Goal: Task Accomplishment & Management: Complete application form

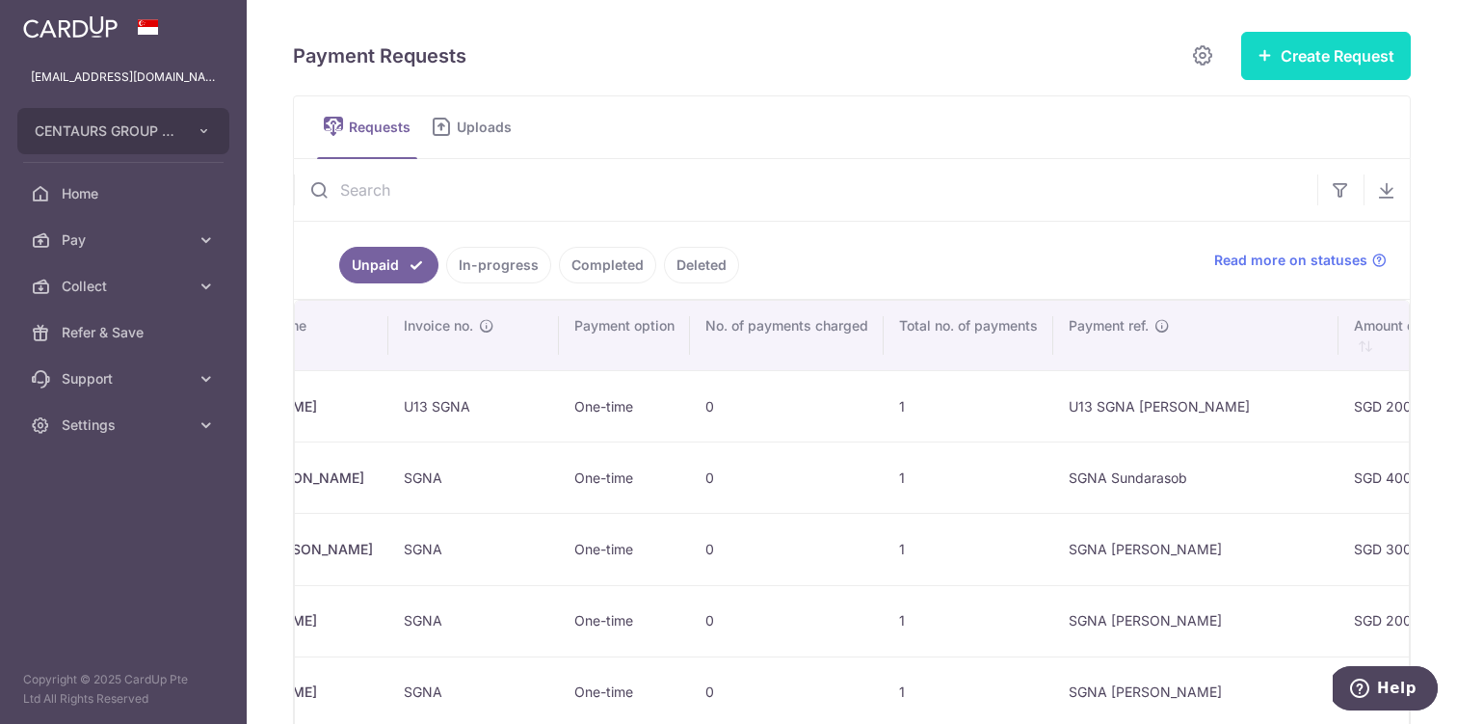
click at [1313, 70] on button "Create Request" at bounding box center [1326, 56] width 170 height 48
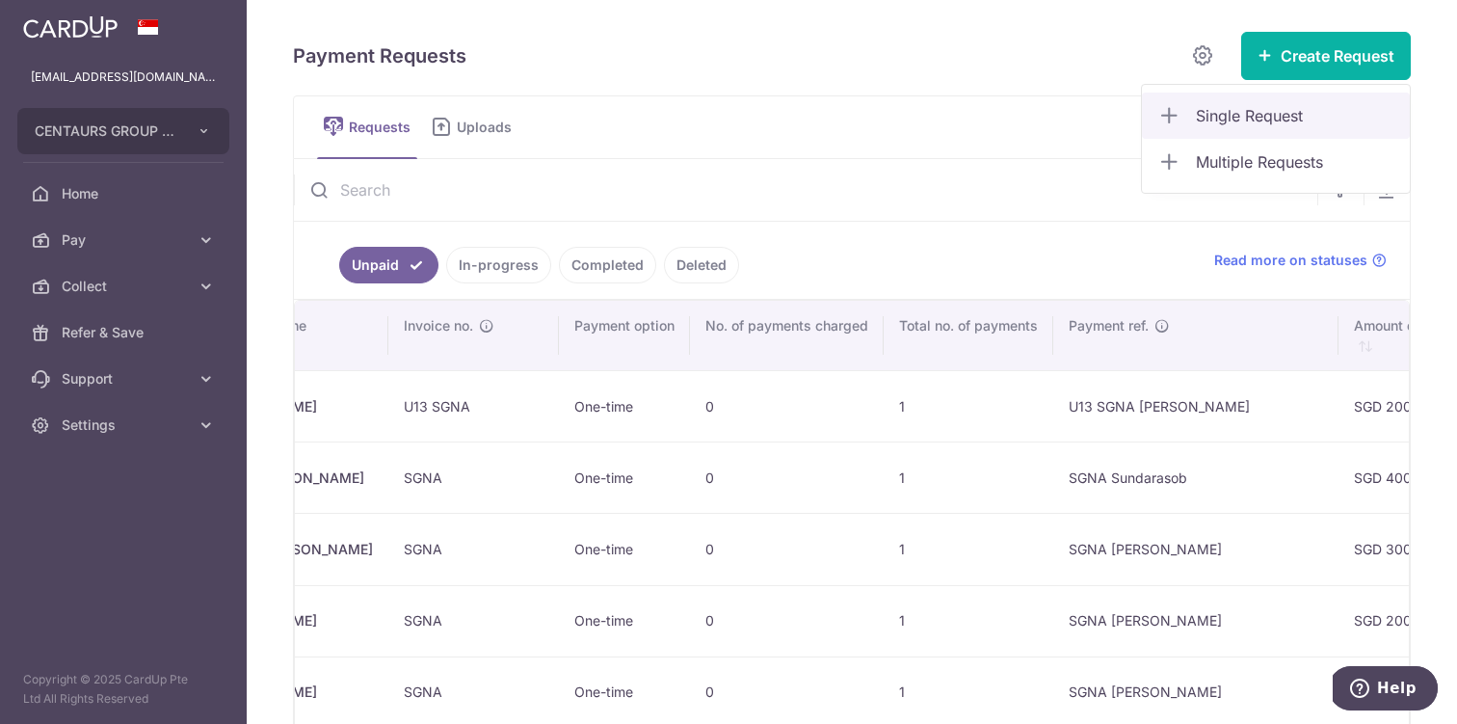
click at [1271, 116] on span "Single Request" at bounding box center [1295, 115] width 199 height 23
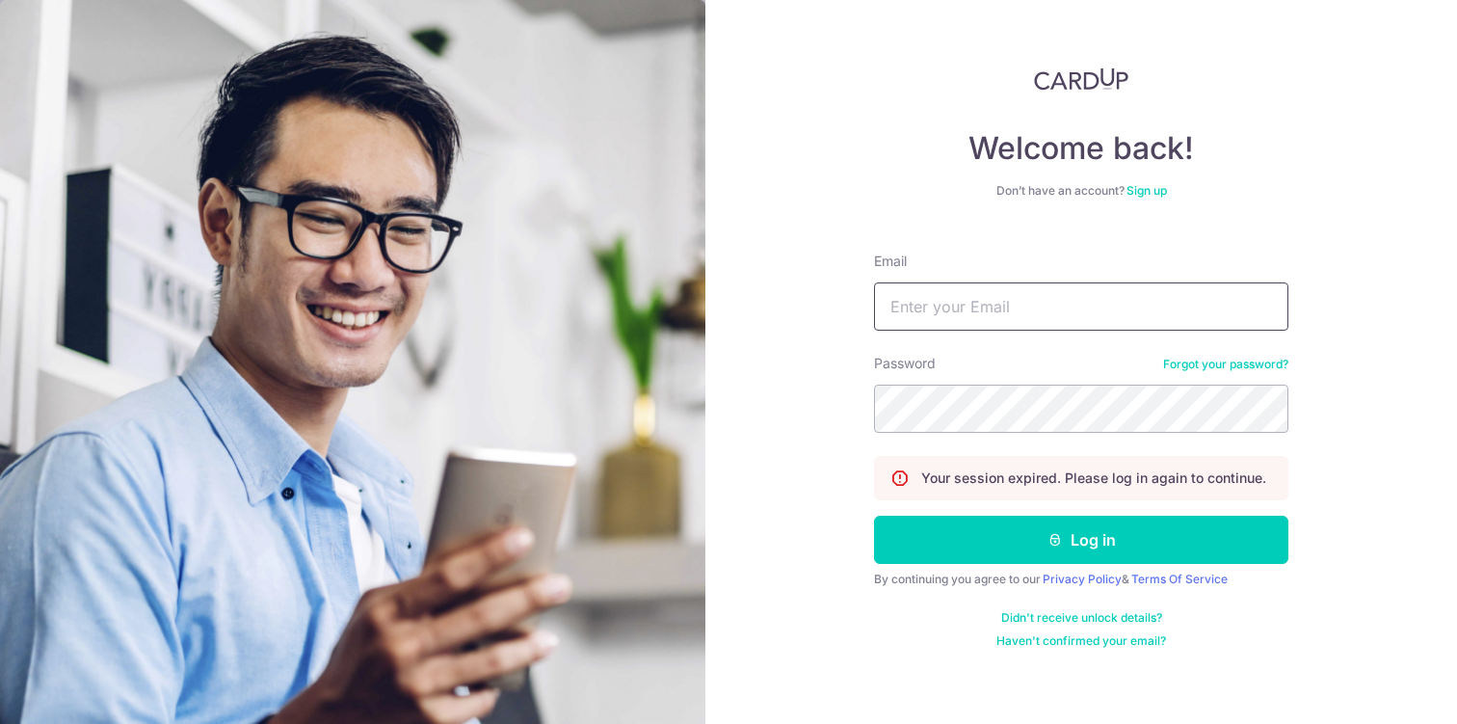
click at [953, 298] on input "Email" at bounding box center [1081, 306] width 414 height 48
type input "[EMAIL_ADDRESS][DOMAIN_NAME]"
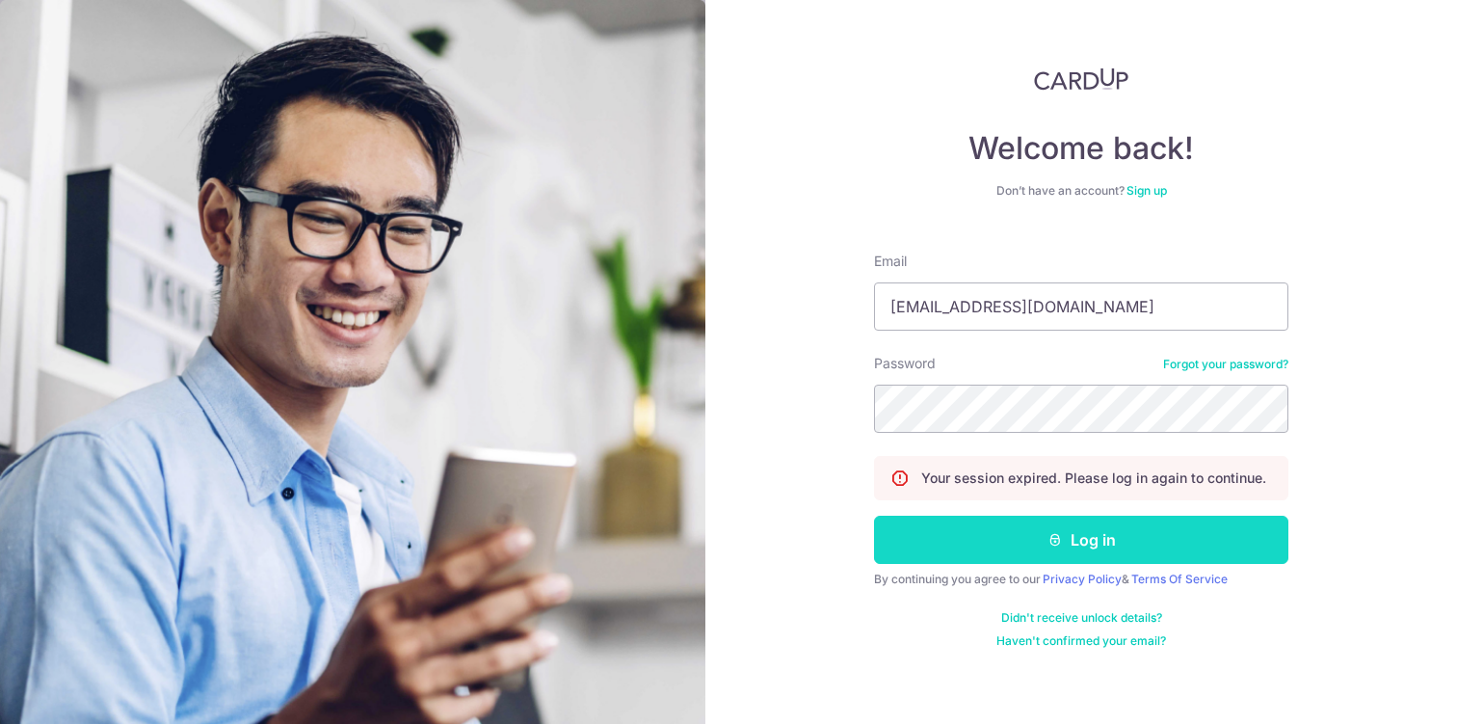
click at [1074, 539] on button "Log in" at bounding box center [1081, 540] width 414 height 48
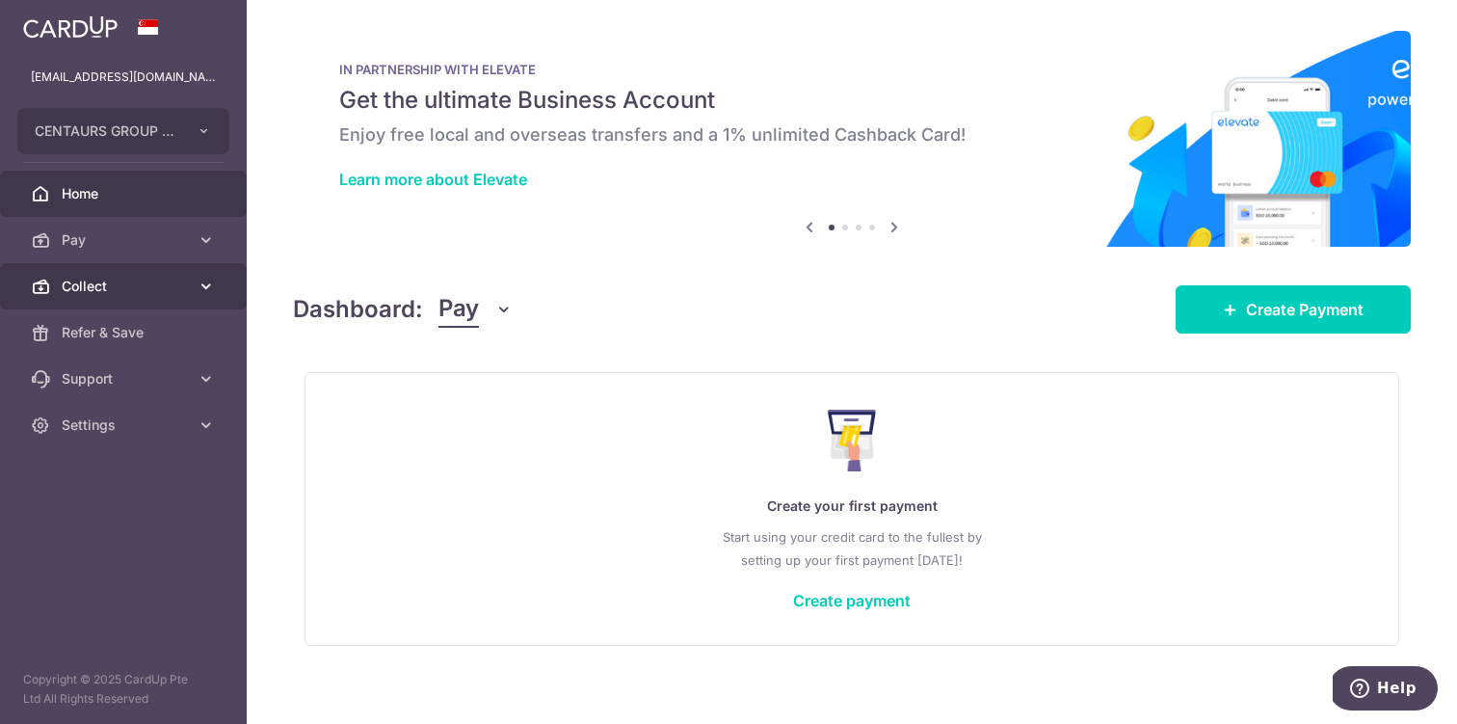
click at [188, 278] on span "Collect" at bounding box center [125, 286] width 127 height 19
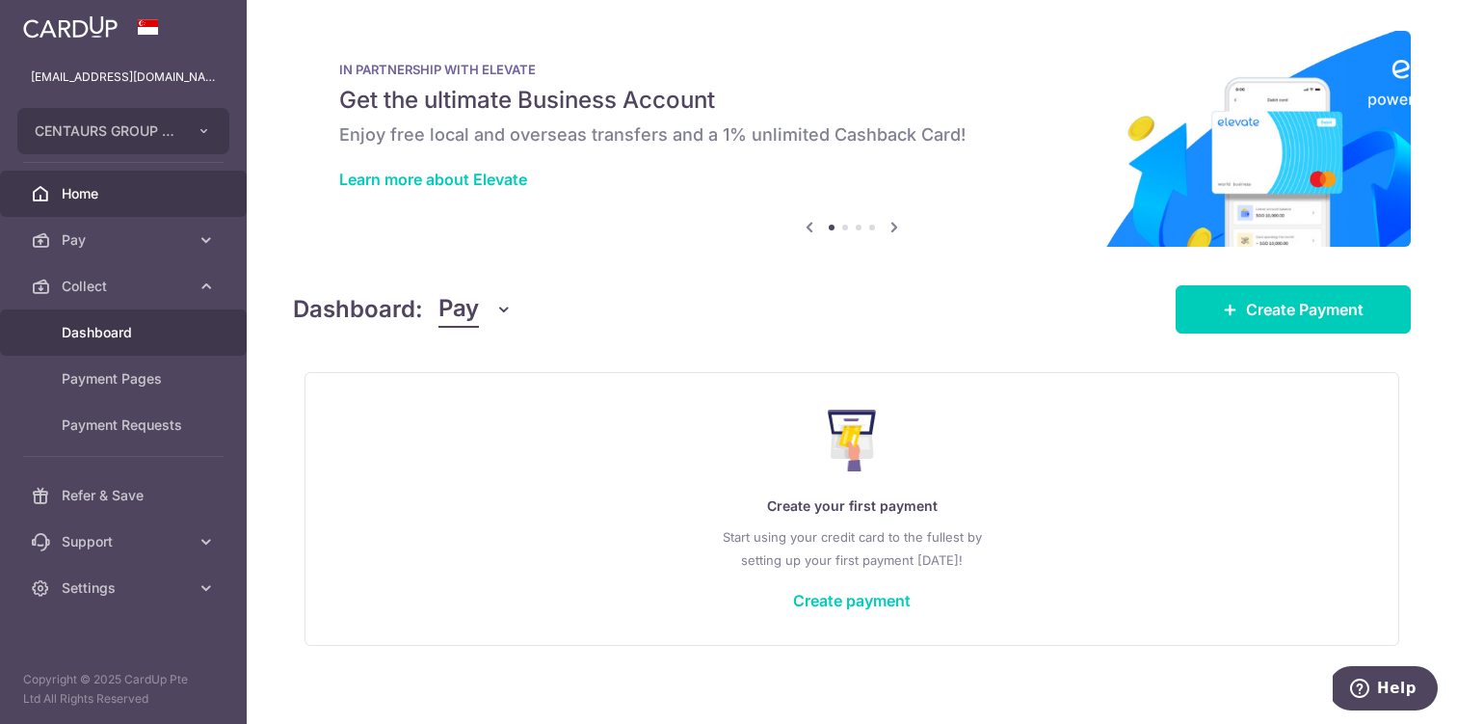
click at [139, 326] on span "Dashboard" at bounding box center [125, 332] width 127 height 19
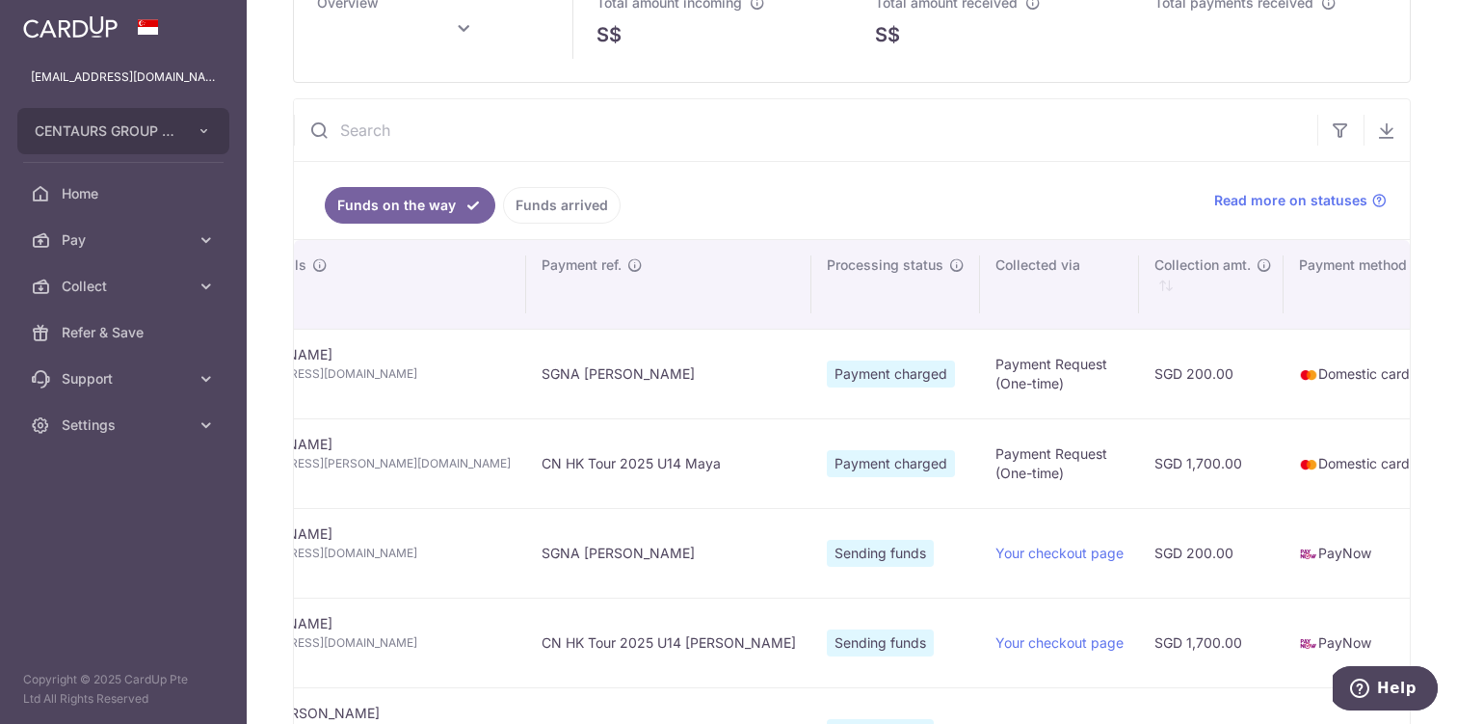
scroll to position [0, 286]
type input "September 2025"
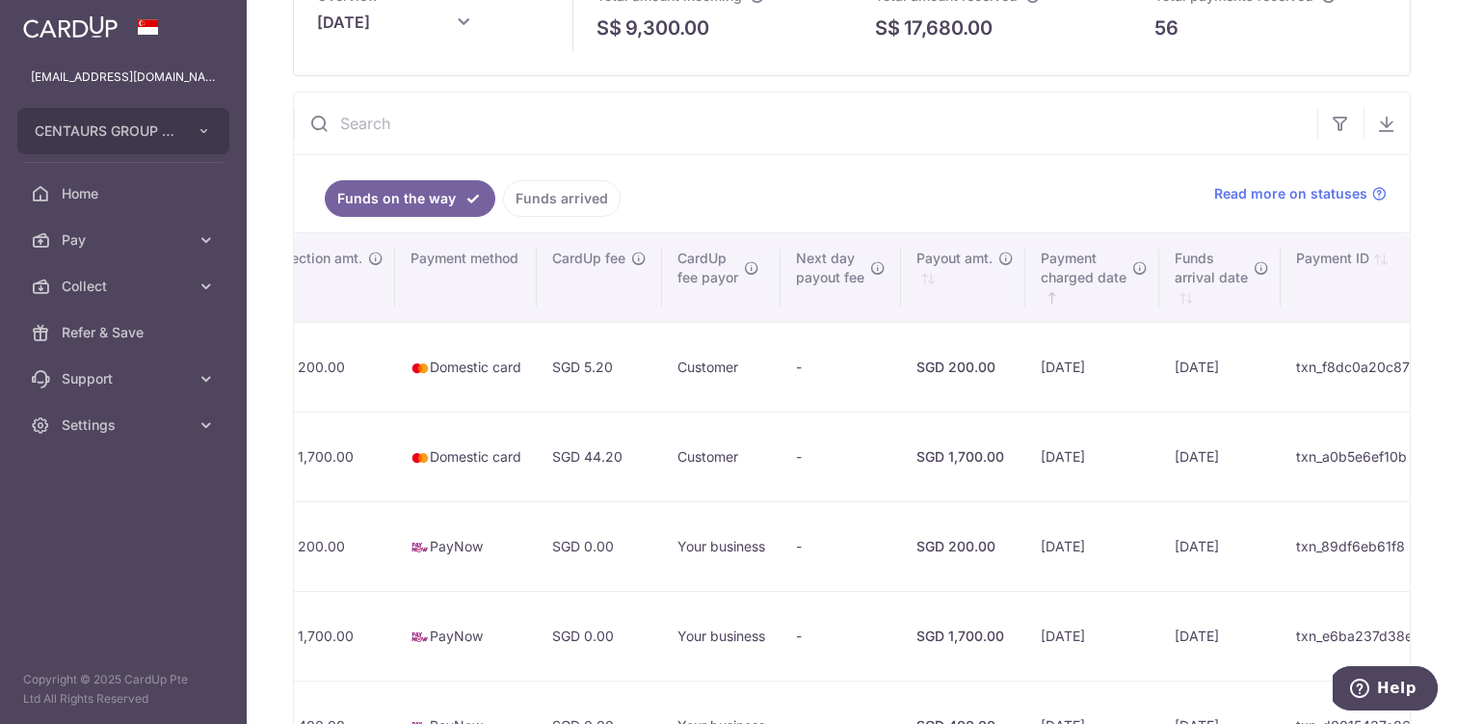
scroll to position [0, 0]
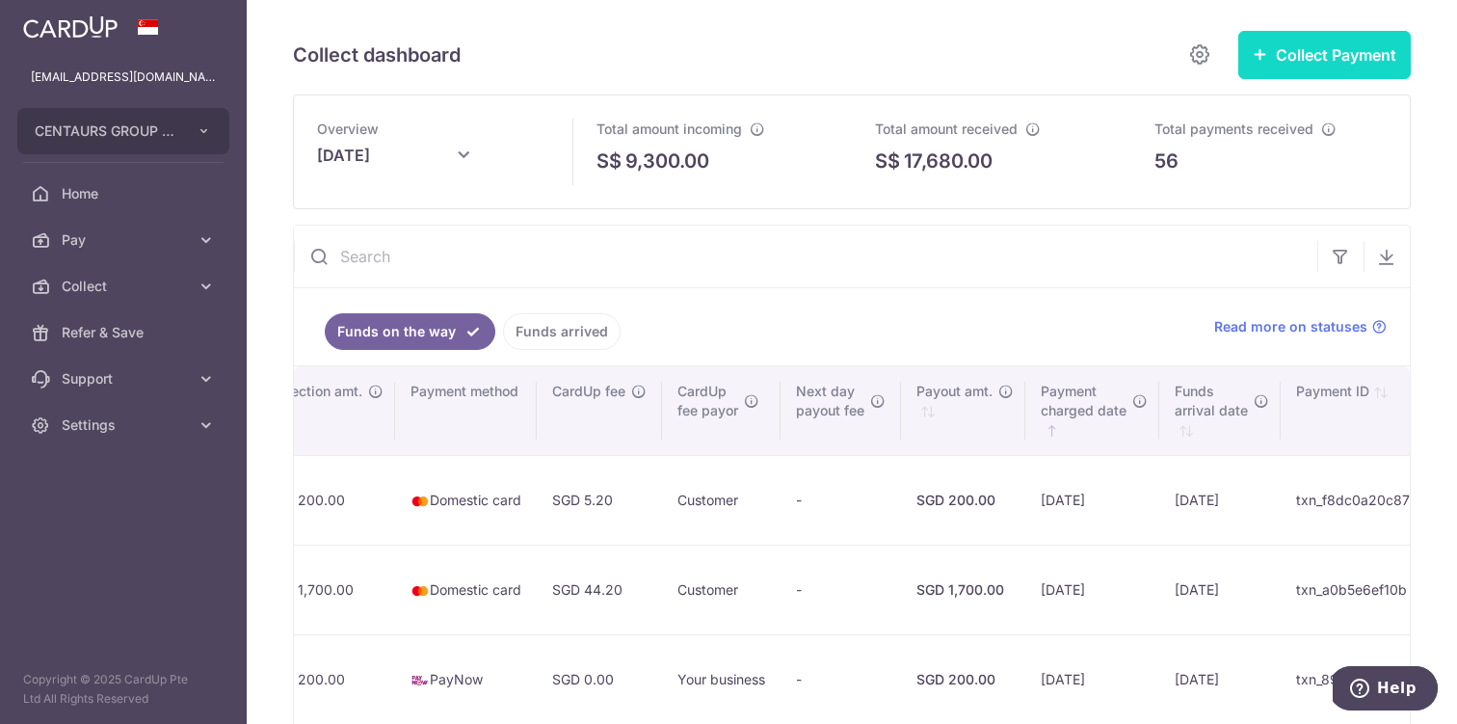
click at [1291, 42] on button "Collect Payment" at bounding box center [1324, 55] width 173 height 48
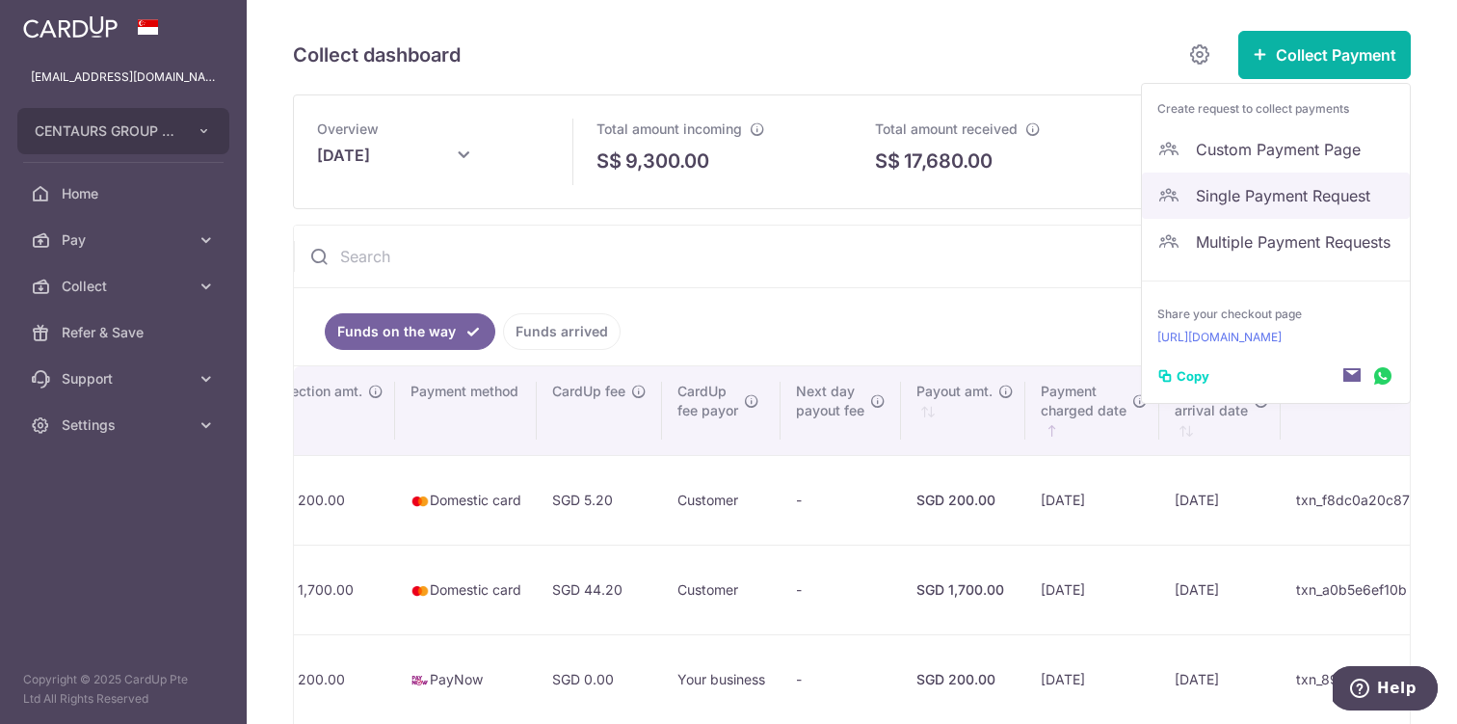
click at [1254, 190] on span "Single Payment Request" at bounding box center [1295, 195] width 199 height 23
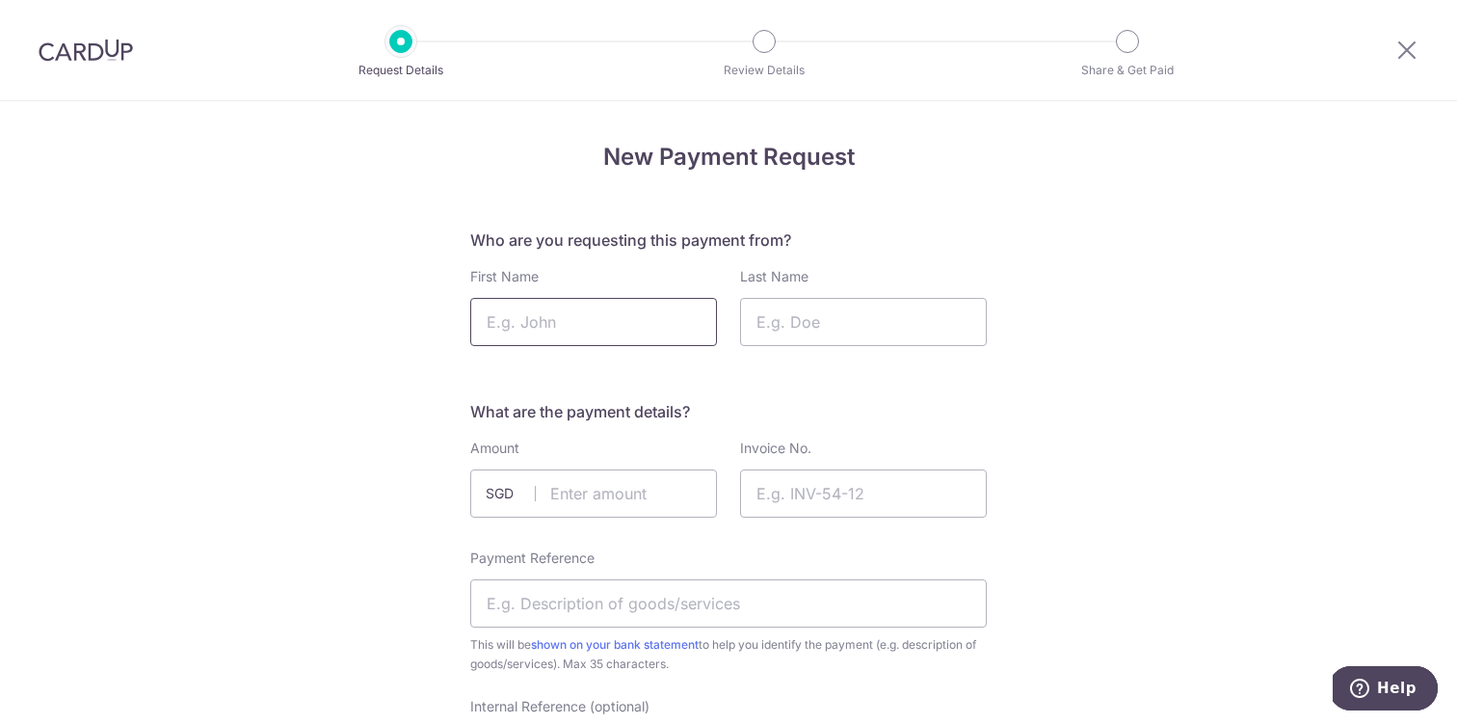
click at [608, 332] on input "First Name" at bounding box center [593, 322] width 247 height 48
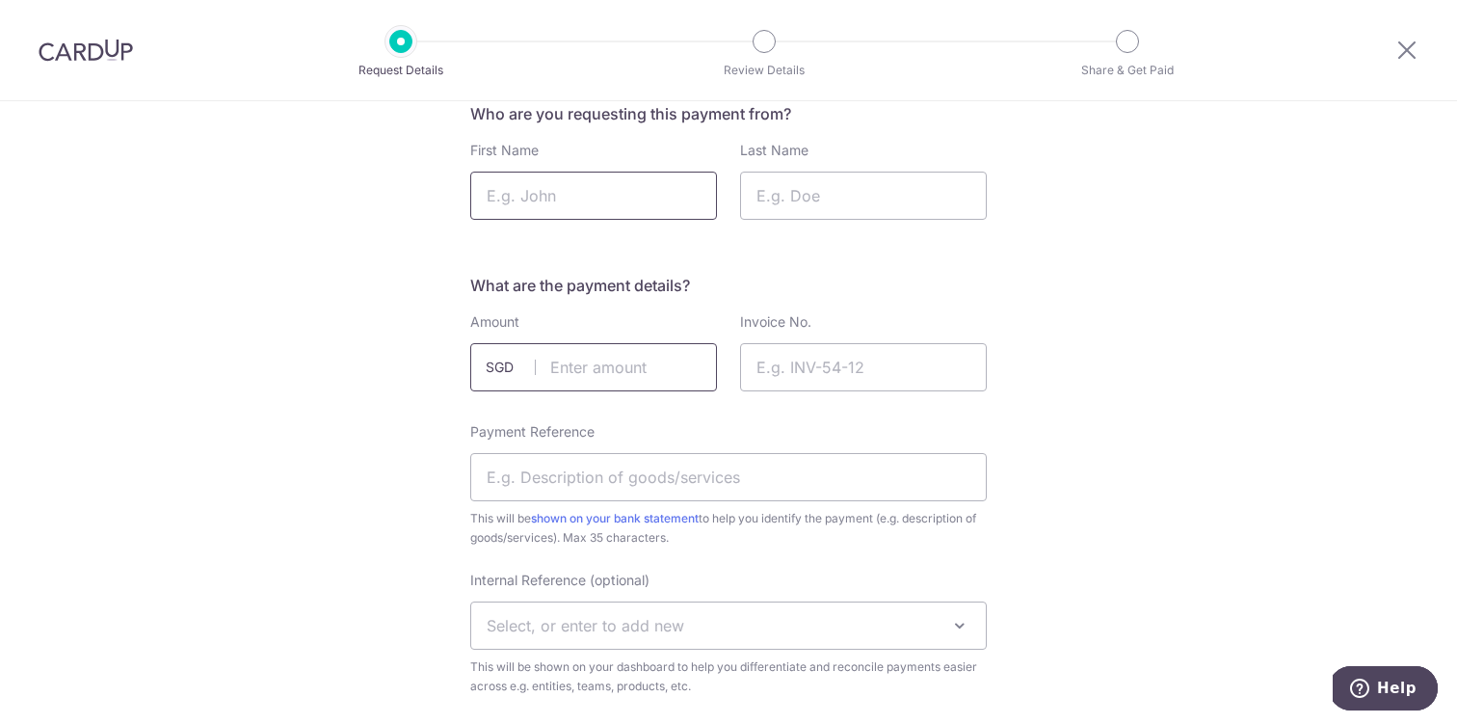
scroll to position [64, 0]
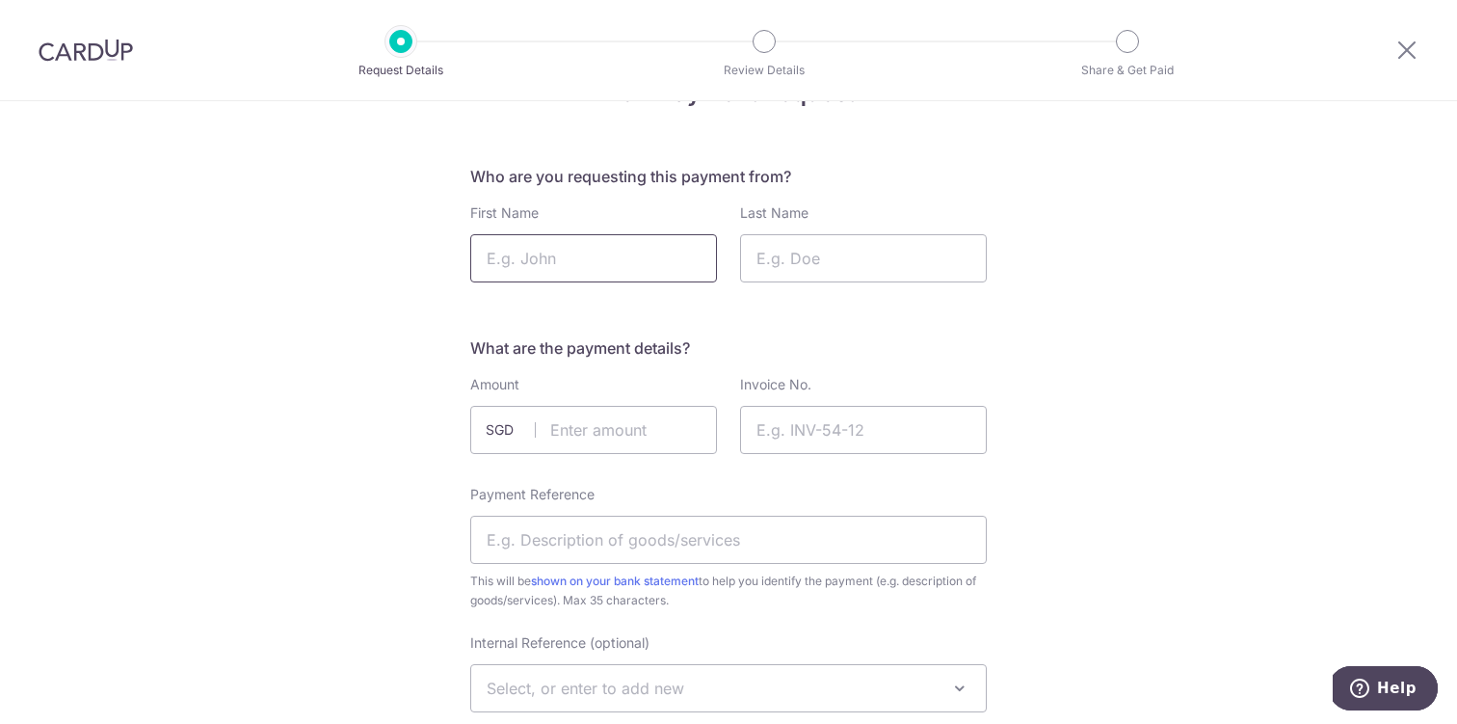
click at [620, 245] on input "First Name" at bounding box center [593, 258] width 247 height 48
type input "Anna"
click at [778, 259] on input "Last Name" at bounding box center [863, 258] width 247 height 48
type input "Surgenor"
click at [626, 426] on input "text" at bounding box center [593, 430] width 247 height 48
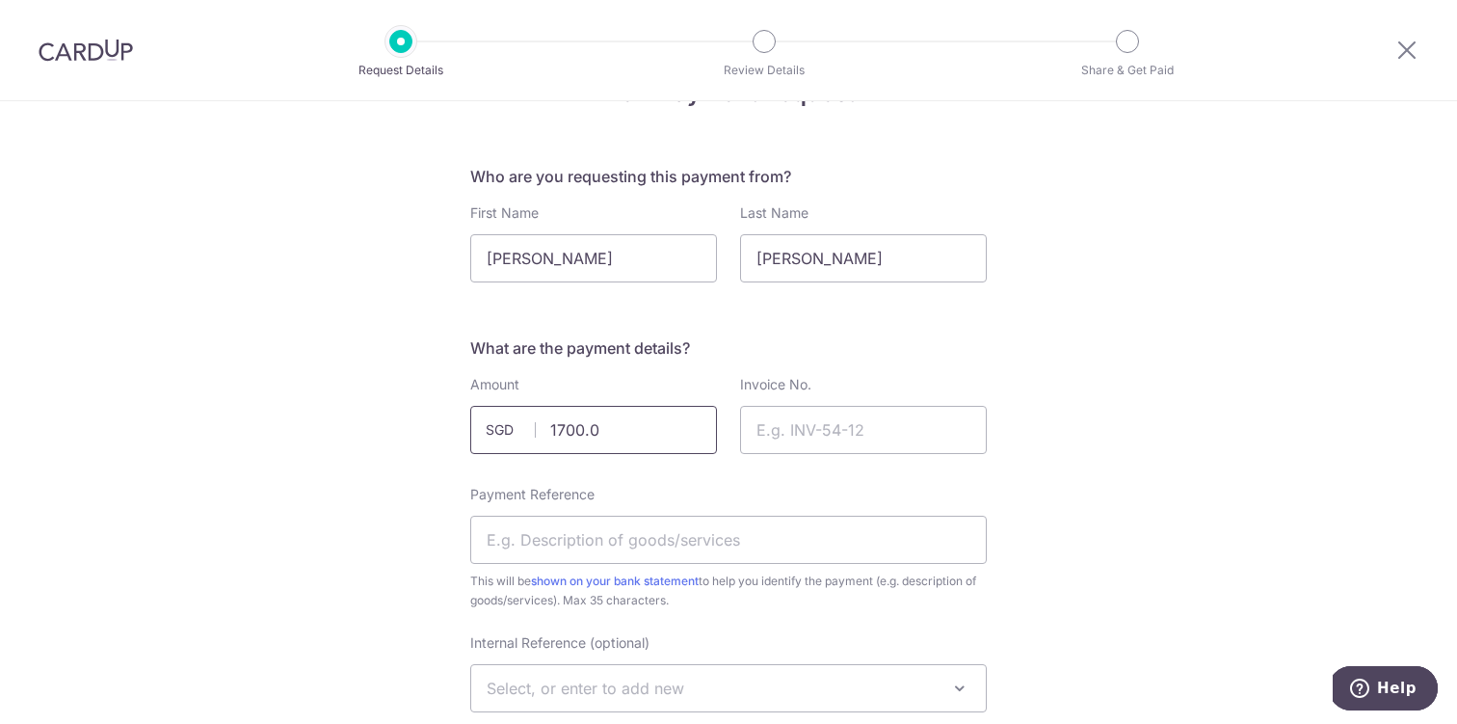
type input "1700.00"
click at [844, 418] on input "Invoice No." at bounding box center [863, 430] width 247 height 48
type input "CN HK Tour 2025 U11"
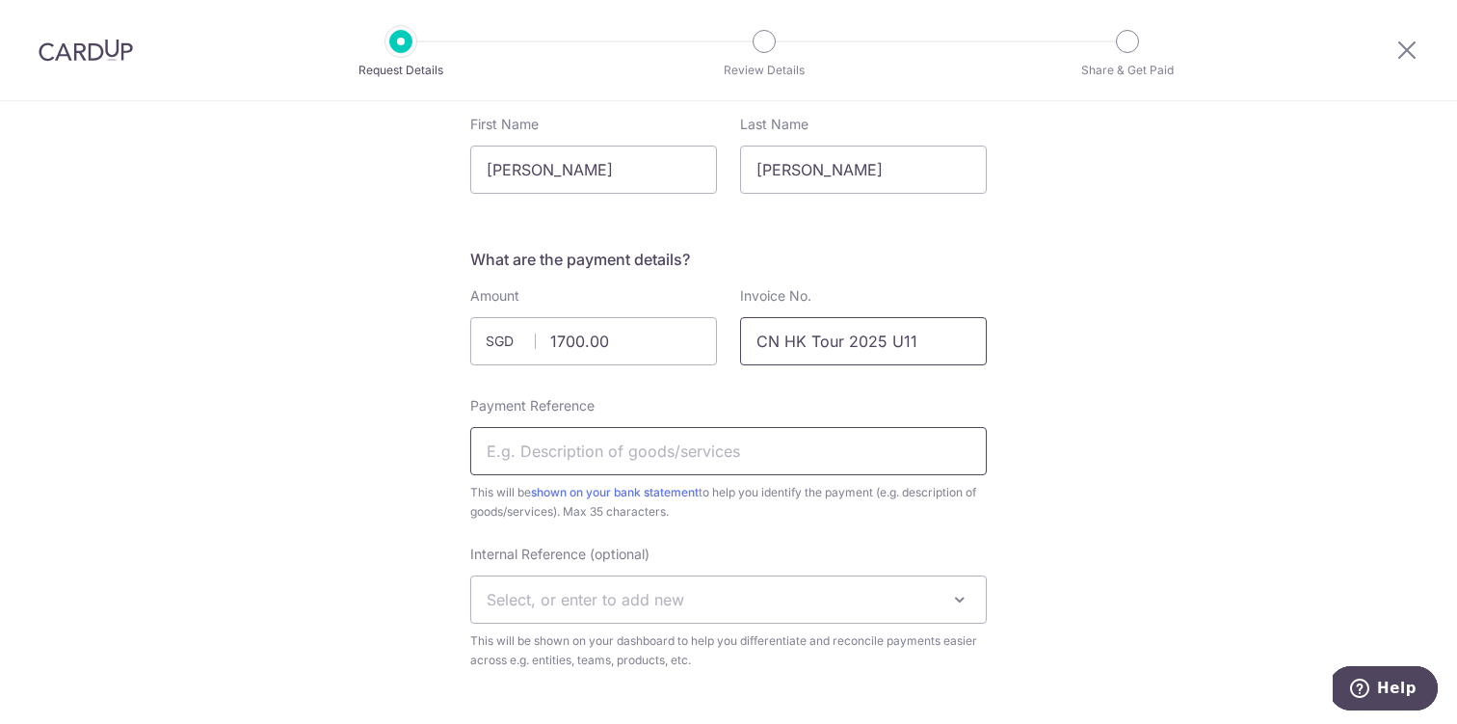
scroll to position [157, 0]
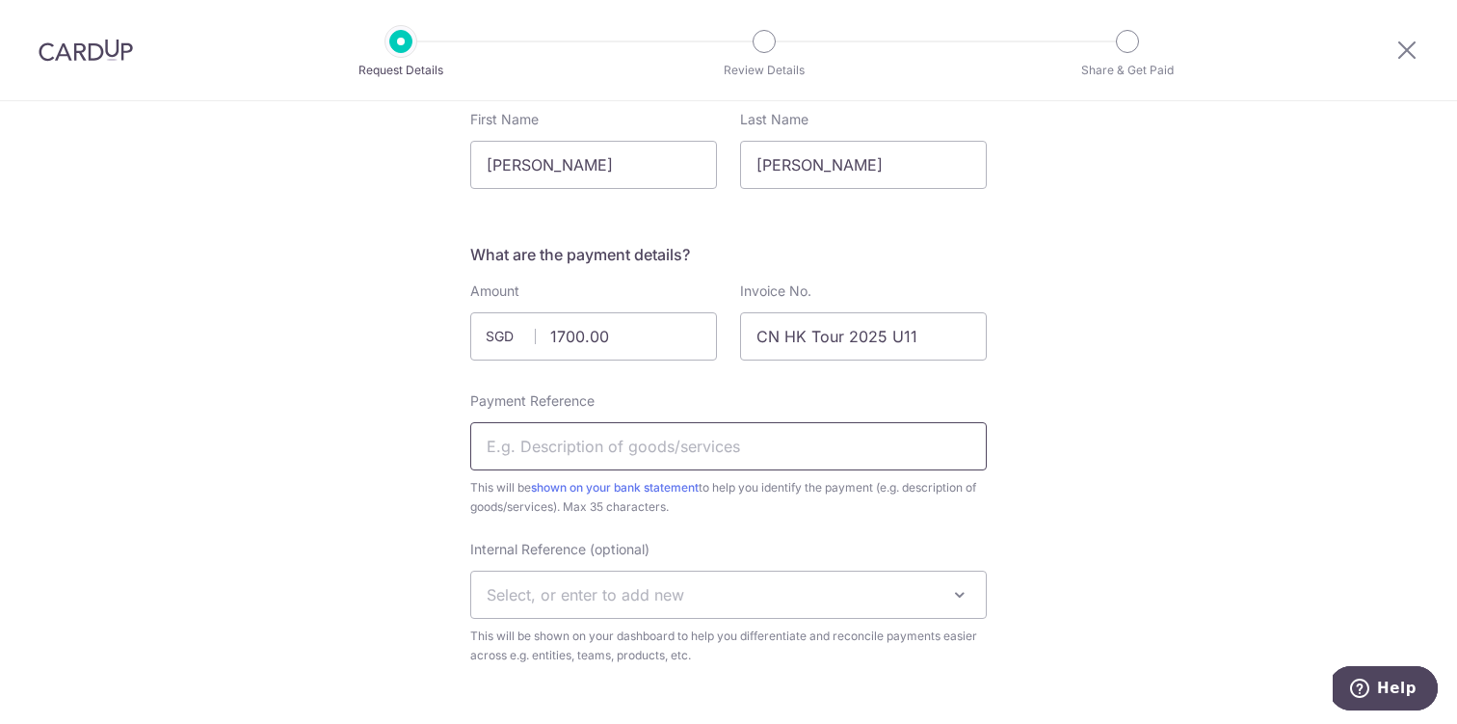
click at [869, 461] on input "Payment Reference" at bounding box center [728, 446] width 517 height 48
drag, startPoint x: 650, startPoint y: 448, endPoint x: 800, endPoint y: 439, distance: 150.6
click at [800, 439] on input "CN HK Tour 2025 U11 [PERSON_NAME]" at bounding box center [728, 446] width 517 height 48
type input "CN HK Tour 2025 U11 Esme Steele"
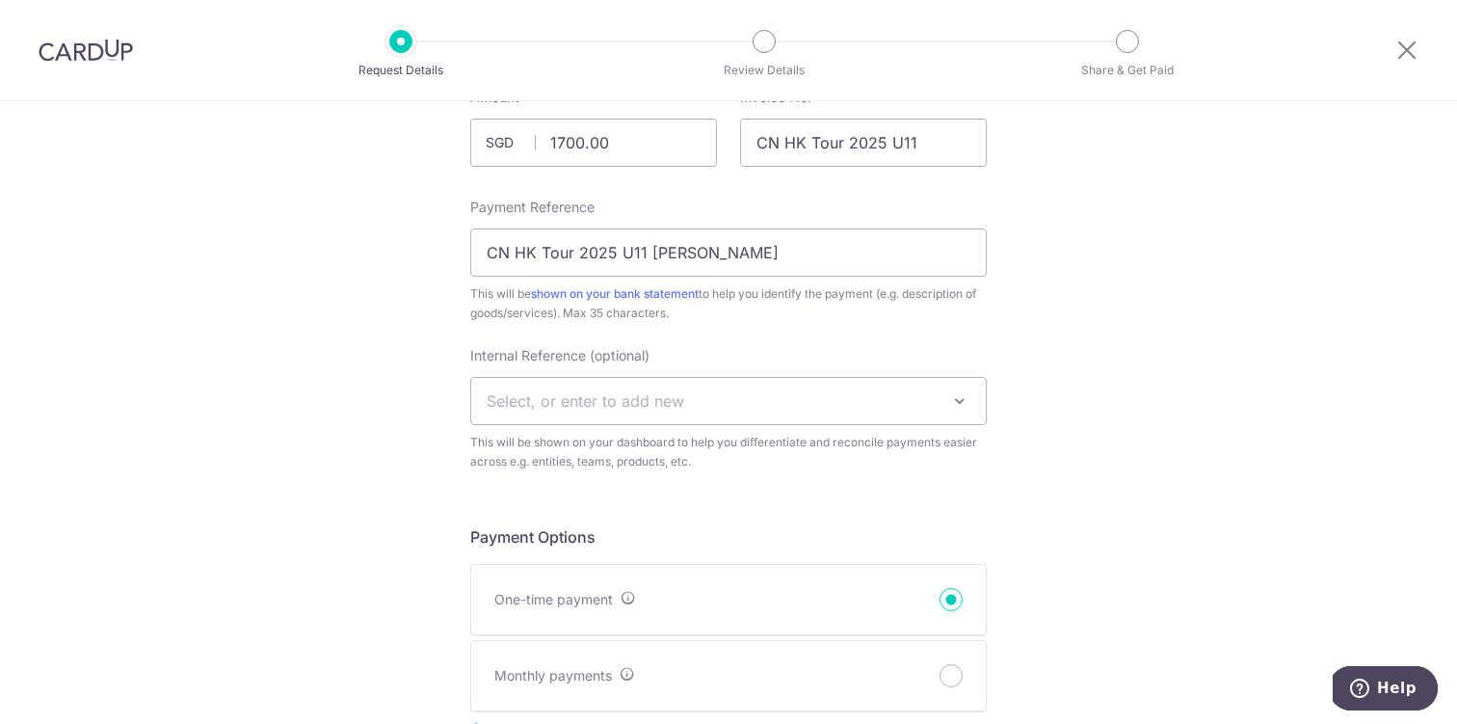
scroll to position [395, 0]
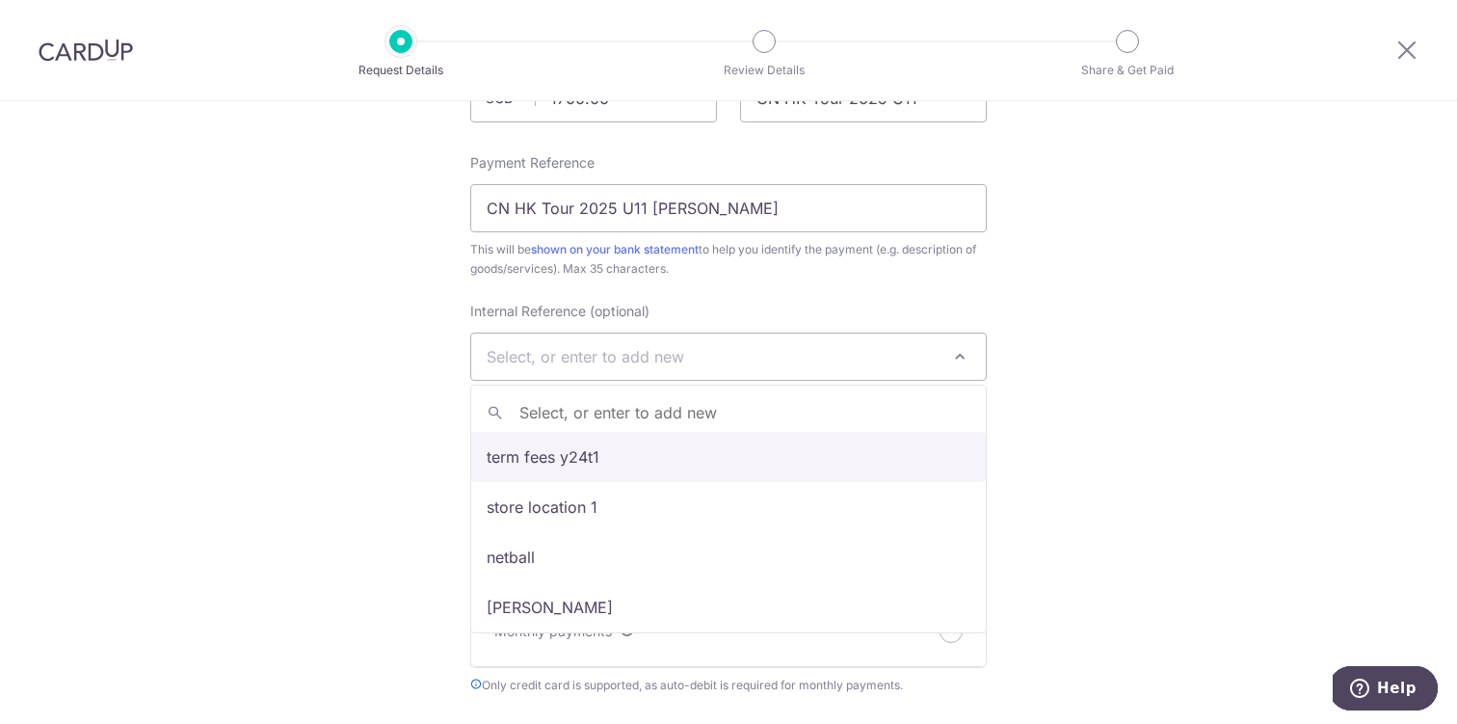
click at [968, 357] on span at bounding box center [959, 356] width 23 height 23
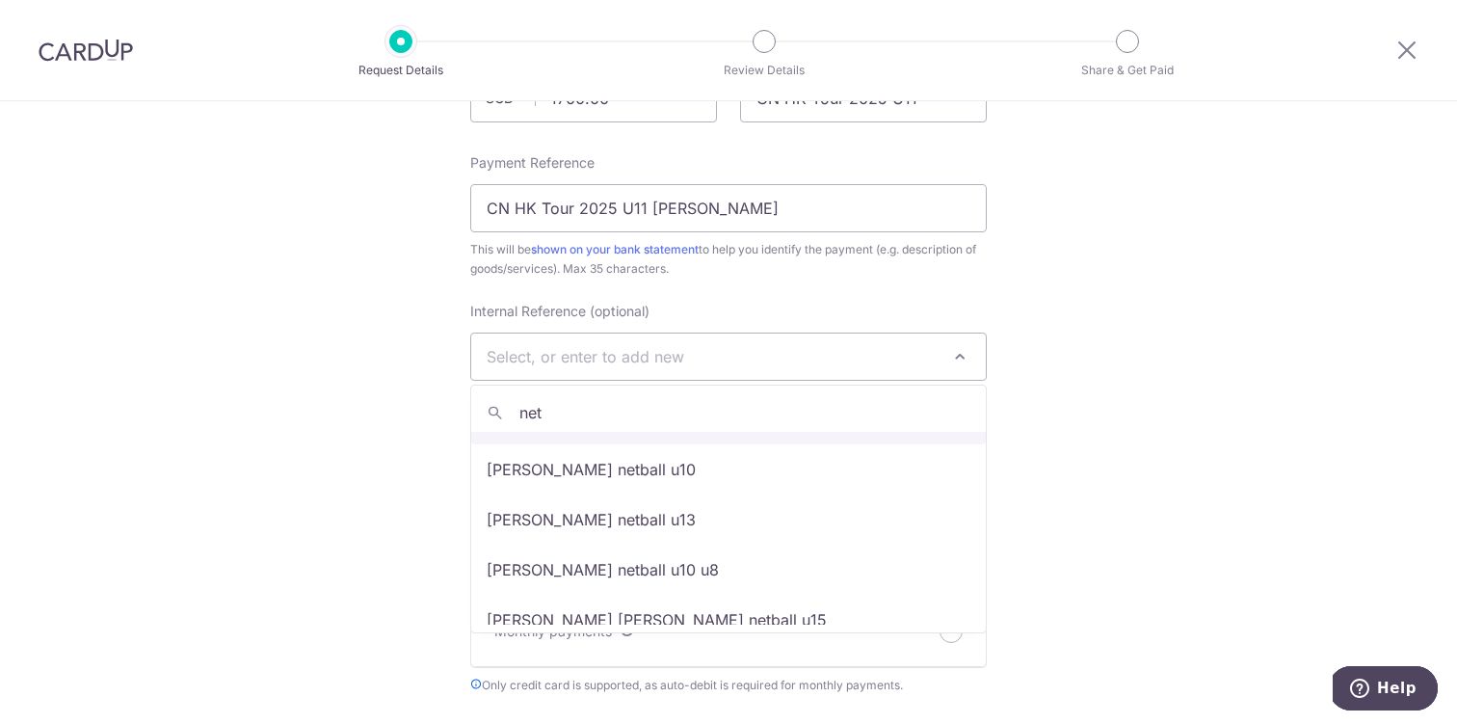
scroll to position [0, 0]
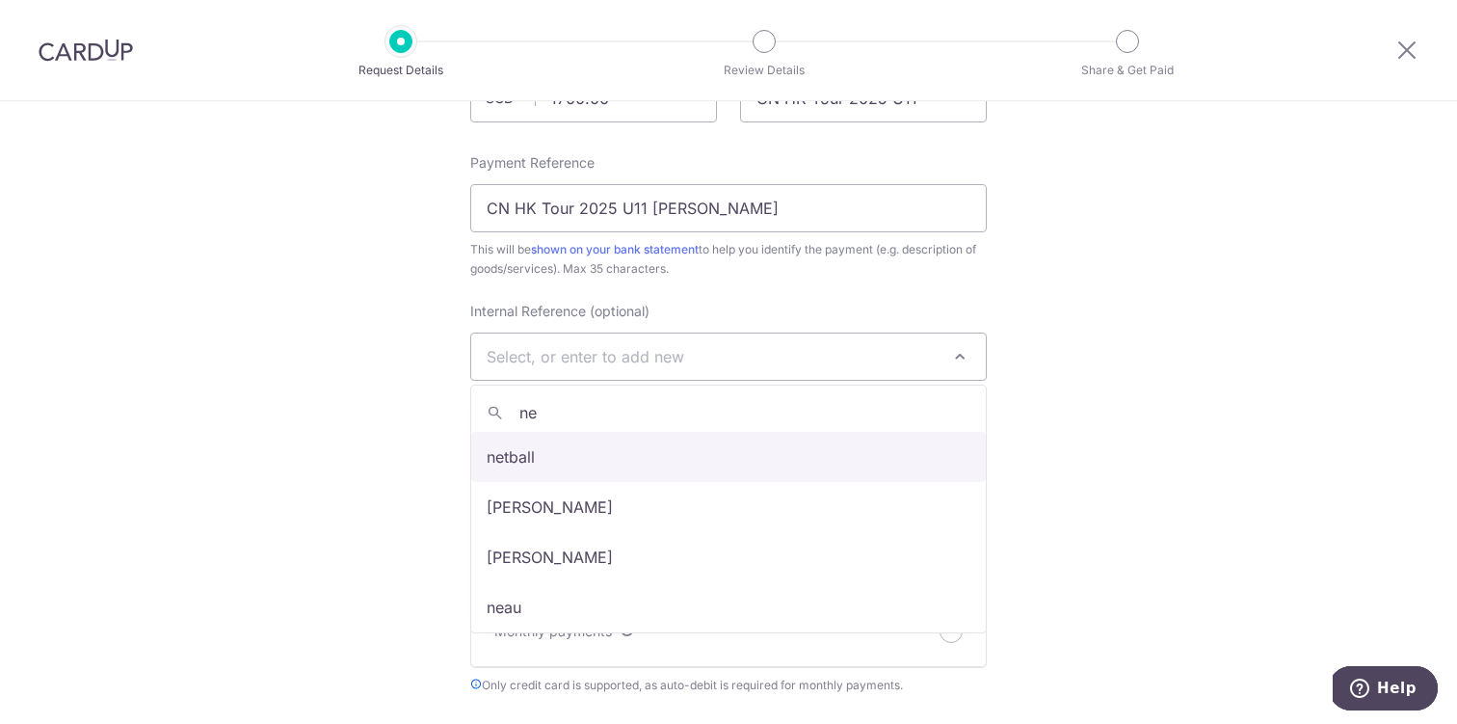
type input "n"
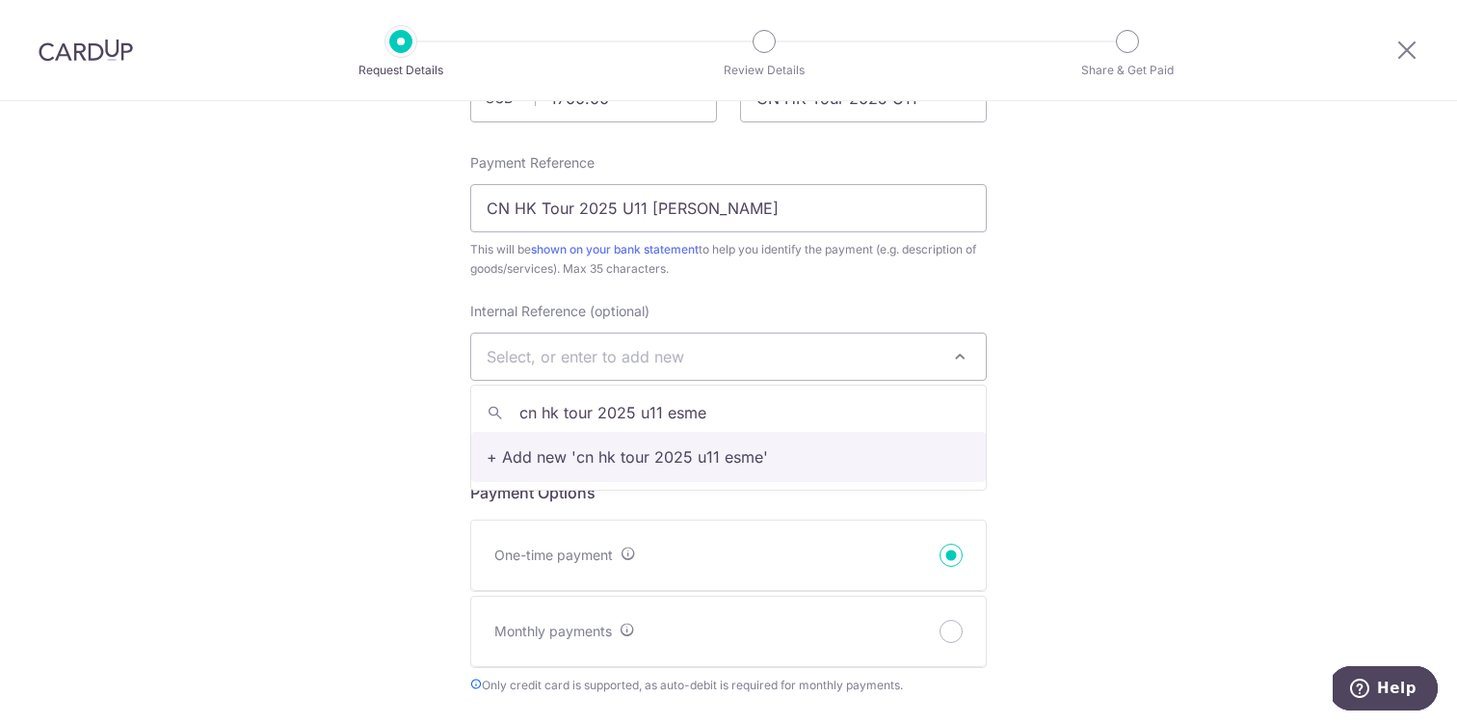
type input "cn hk tour 2025 u11 esme"
select select "cn hk tour 2025 u11 esme"
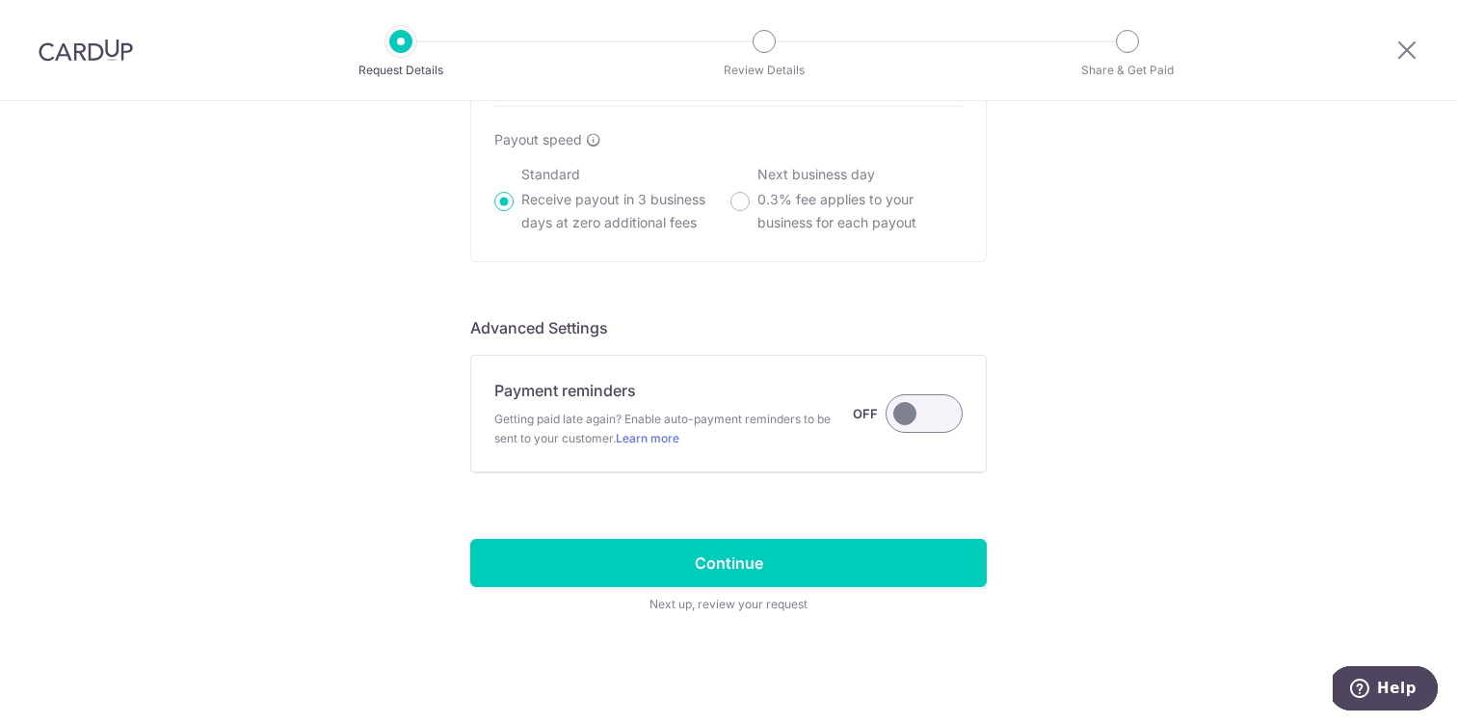
scroll to position [1453, 0]
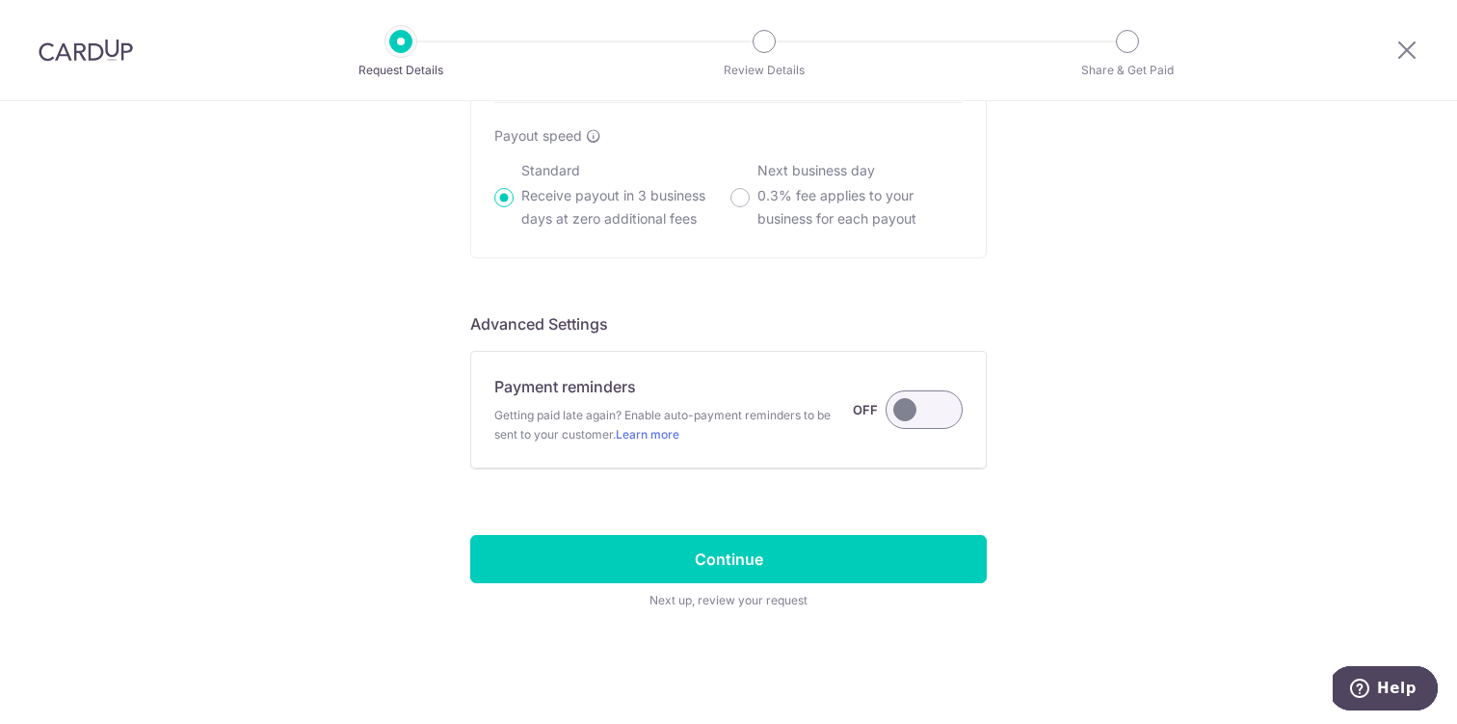
click at [914, 408] on label at bounding box center [924, 409] width 77 height 39
click at [0, 0] on input "Payment reminders Getting paid late again? Enable auto-payment reminders to be …" at bounding box center [0, 0] width 0 height 0
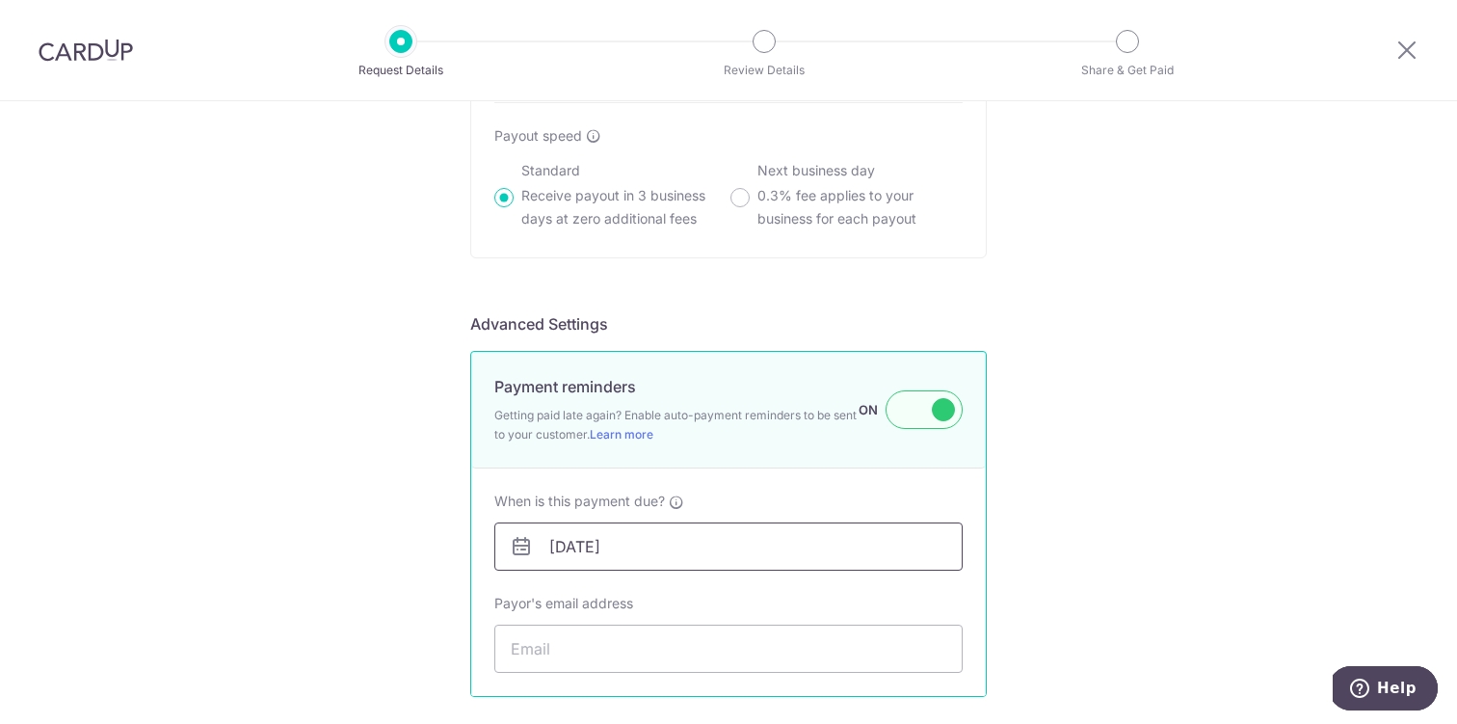
click at [810, 545] on input "[DATE]" at bounding box center [728, 546] width 468 height 48
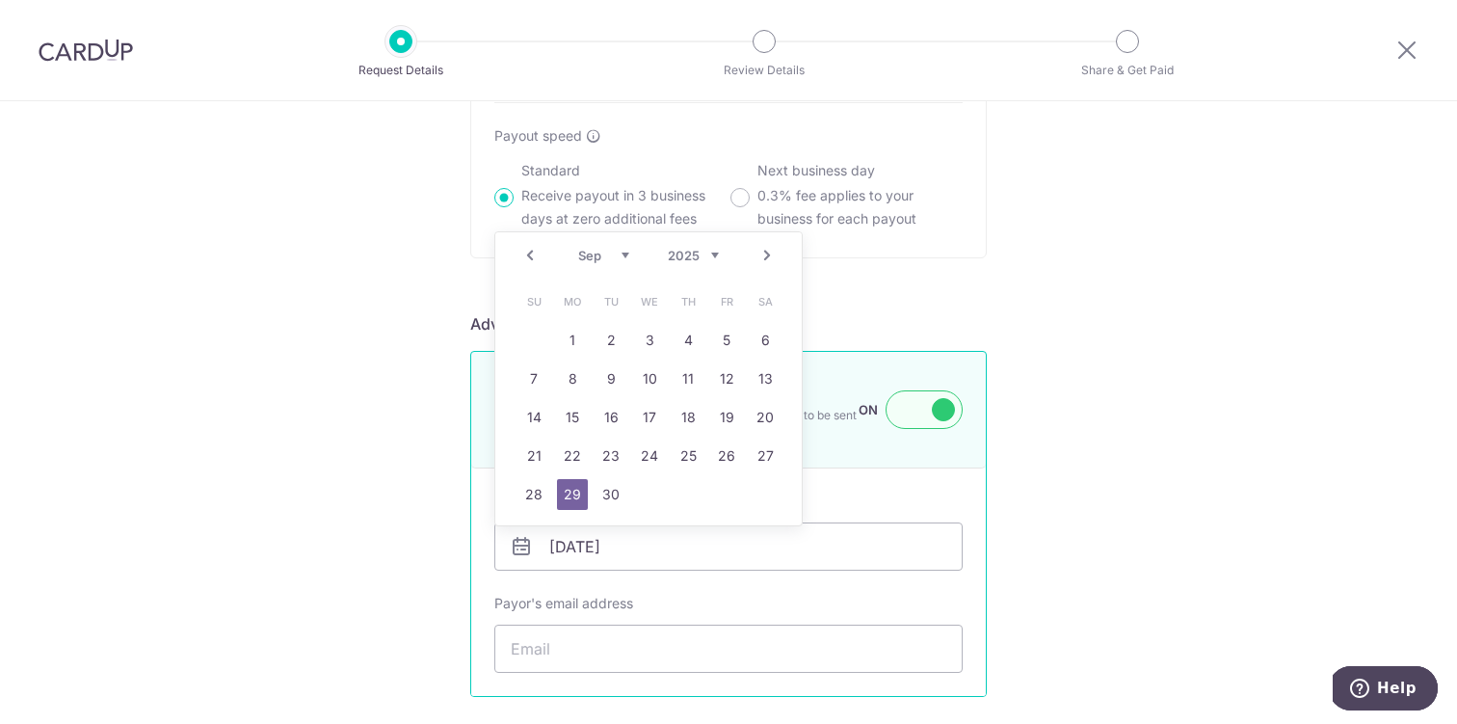
click at [572, 495] on link "29" at bounding box center [572, 494] width 31 height 31
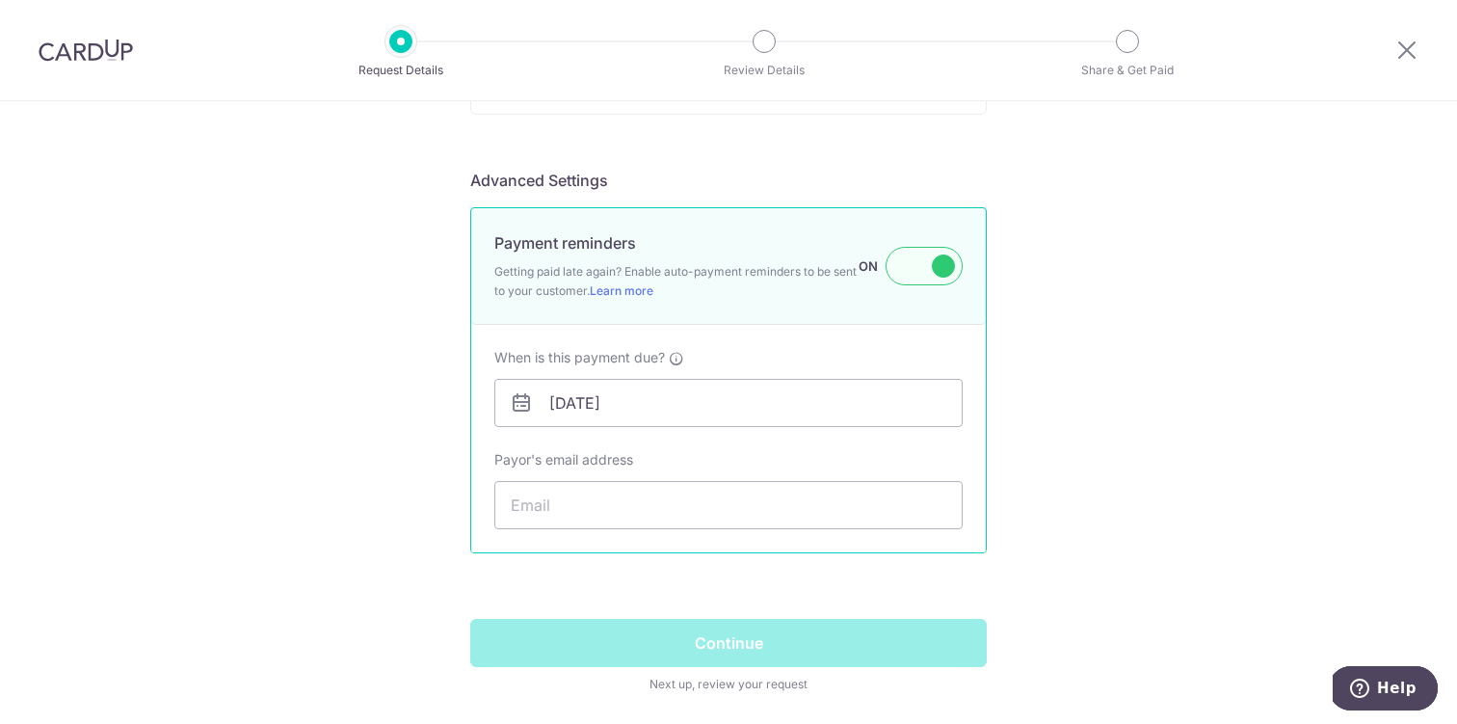
scroll to position [1668, 0]
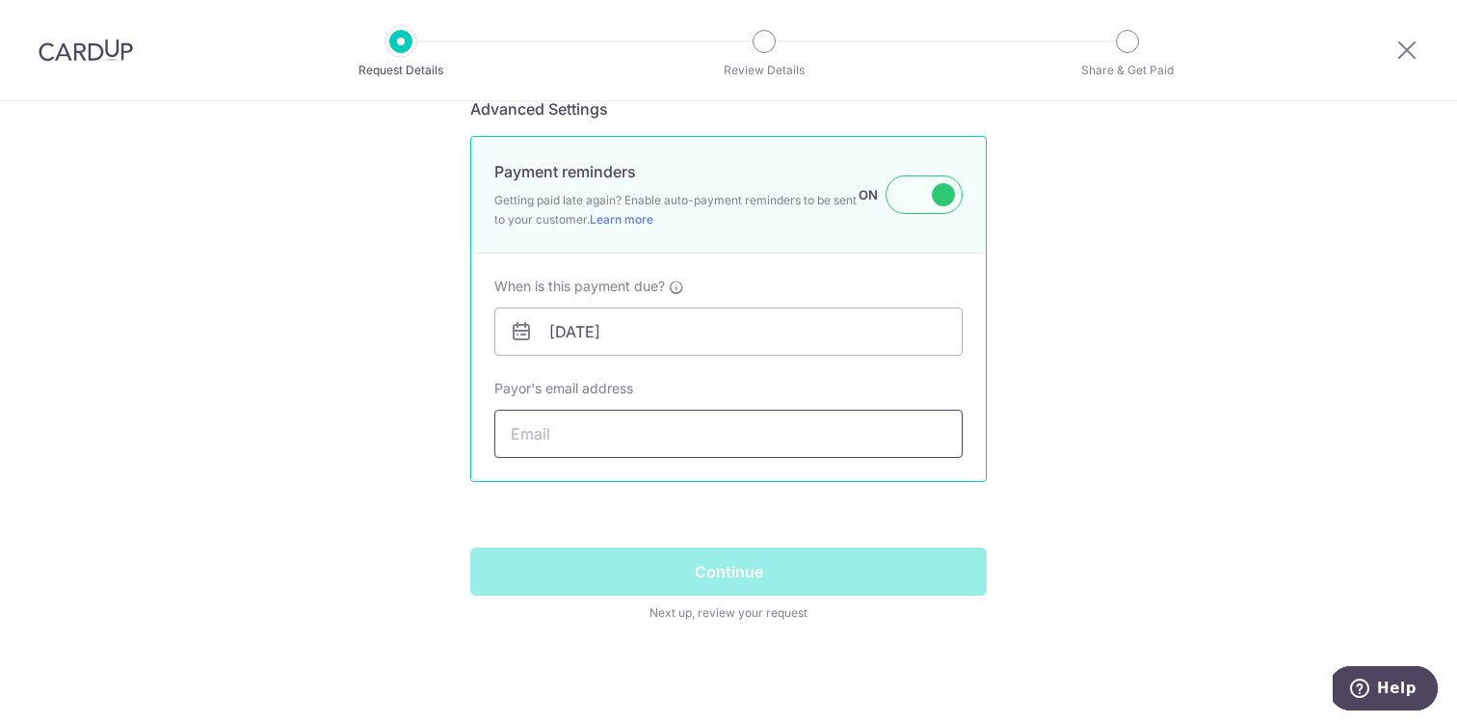
click at [884, 427] on input "Payor's email address" at bounding box center [728, 434] width 468 height 48
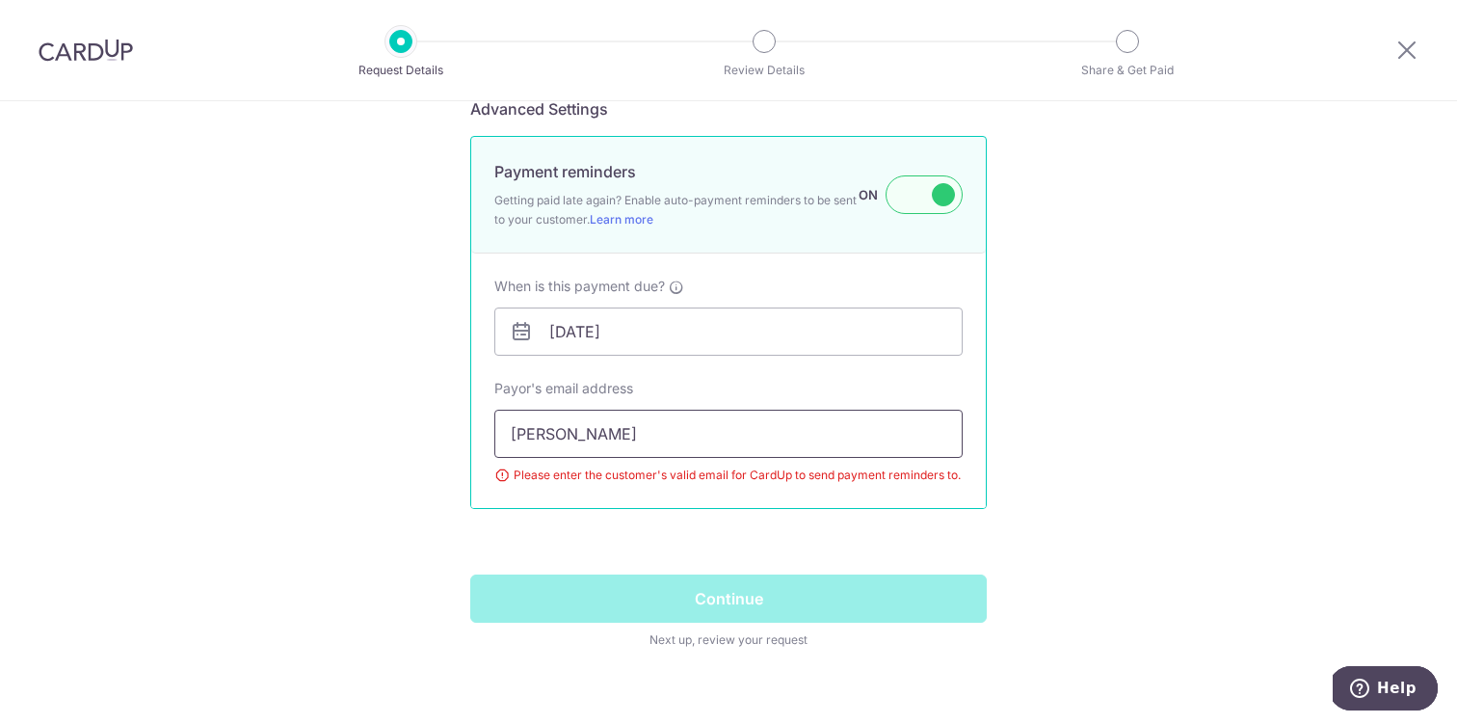
click at [680, 429] on input "anna" at bounding box center [728, 434] width 468 height 48
paste input "surgenor@hotmail.com"
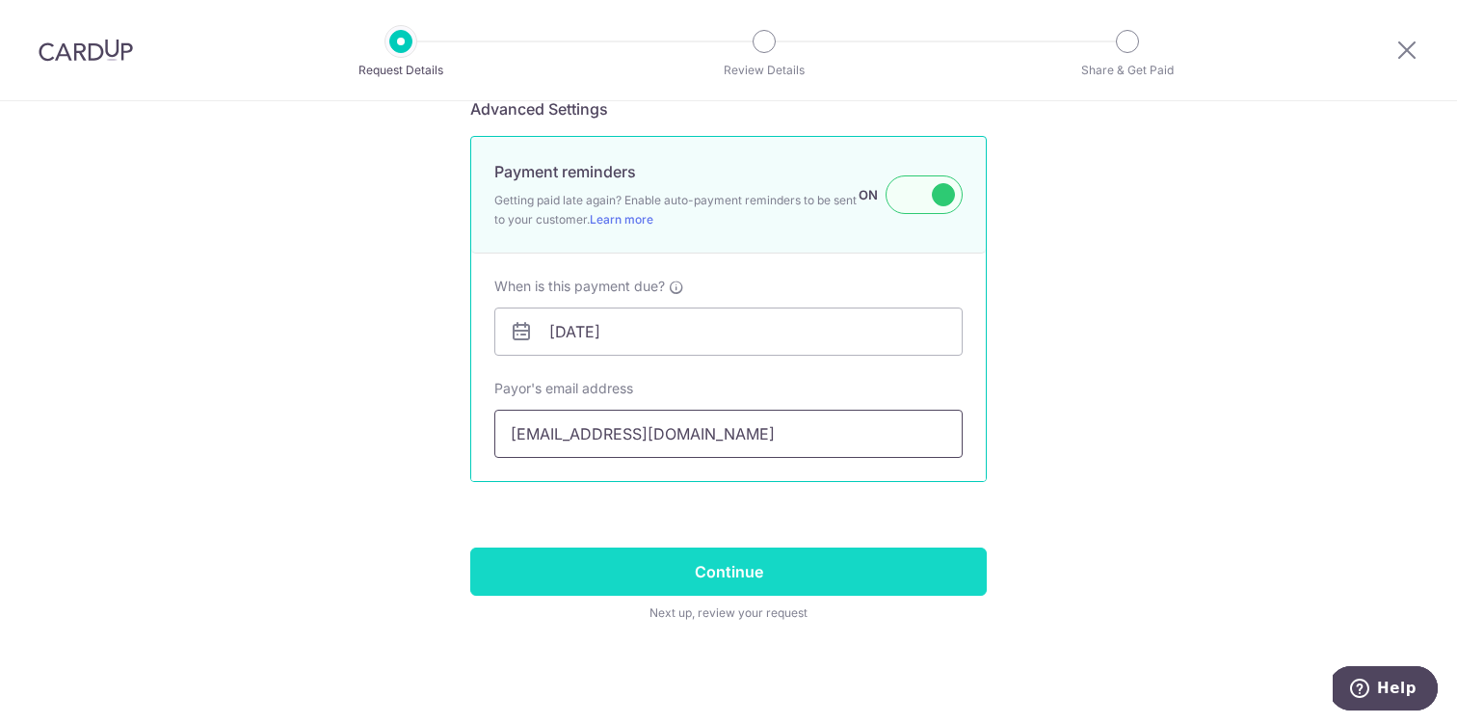
type input "annasurgenor@hotmail.com"
click at [782, 585] on input "Continue" at bounding box center [728, 571] width 517 height 48
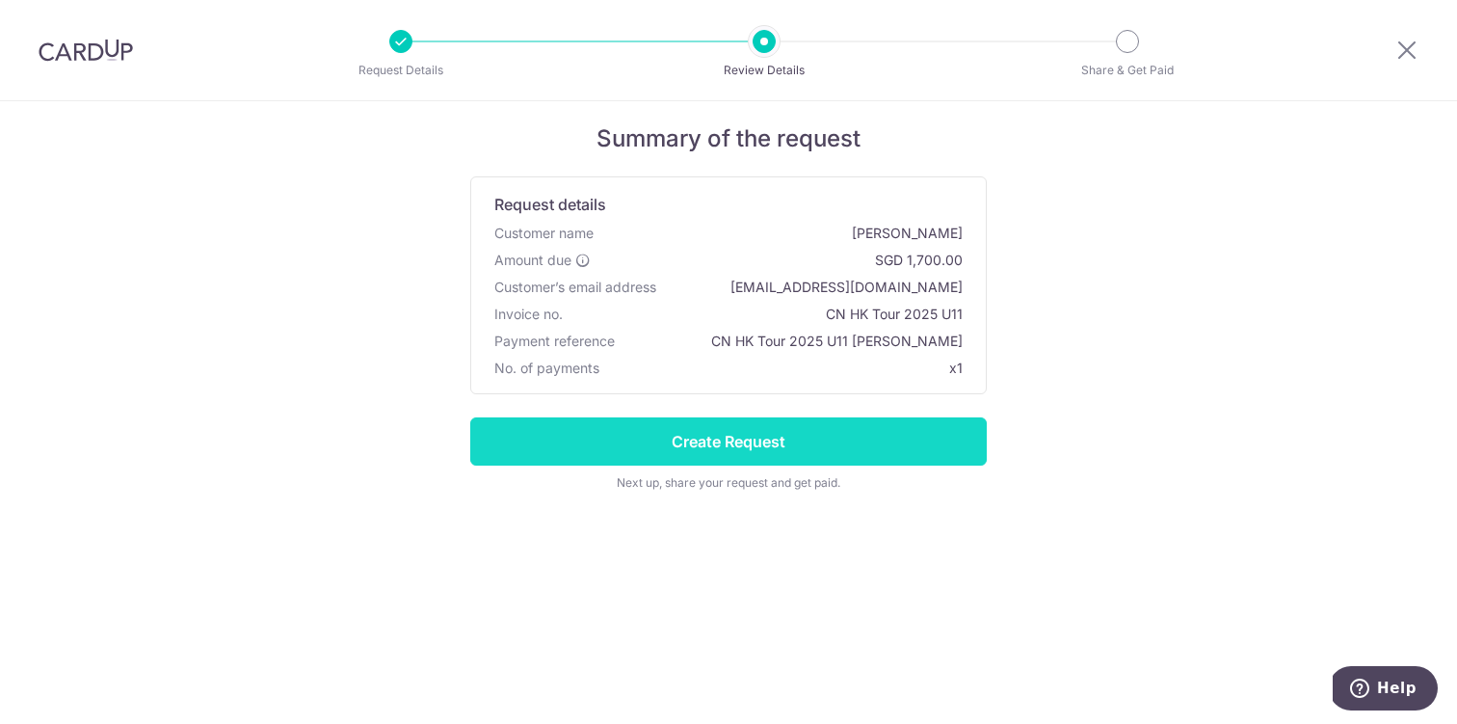
click at [826, 439] on input "Create Request" at bounding box center [728, 441] width 517 height 48
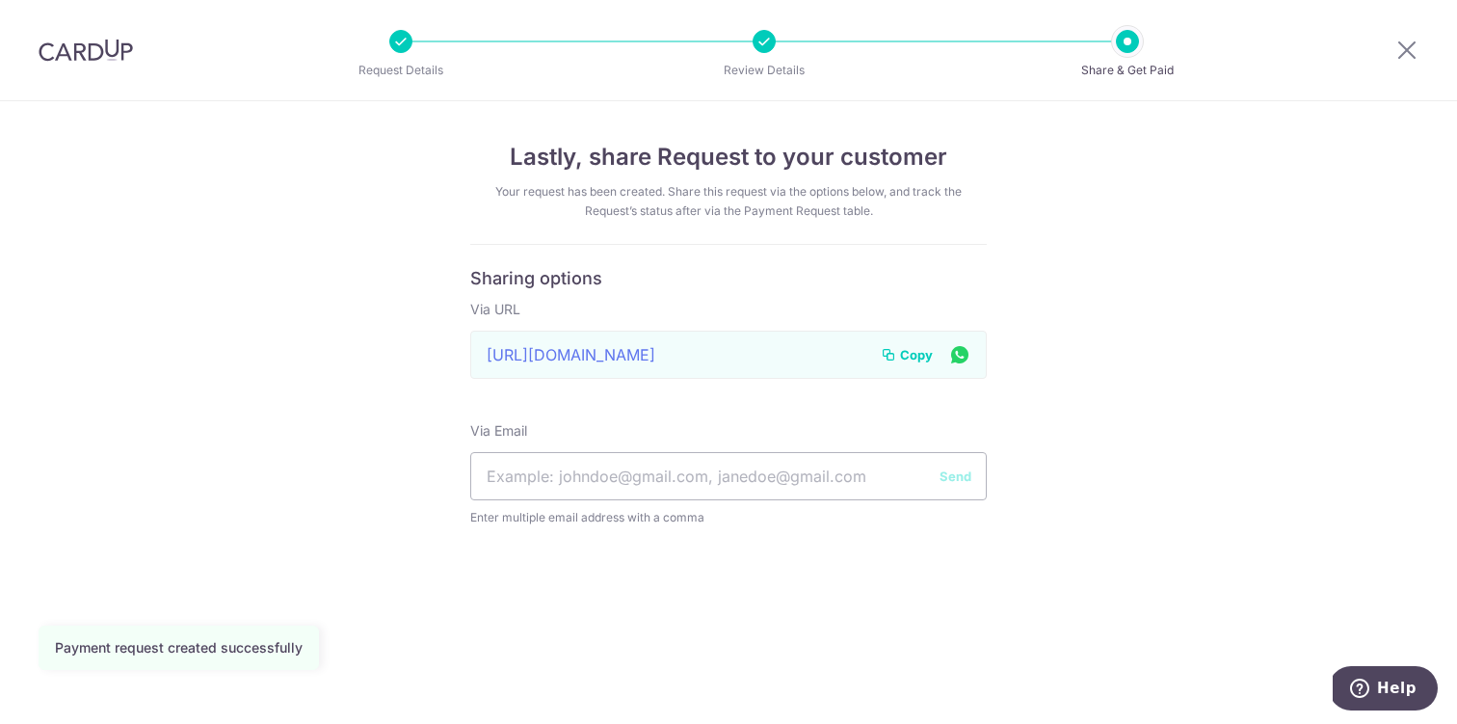
click at [916, 357] on span "Copy" at bounding box center [916, 354] width 33 height 19
click at [690, 471] on input "text" at bounding box center [728, 476] width 517 height 48
type input "a"
paste input "annasurgenor@hotmail.com"
type input "annasurgenor@hotmail.com"
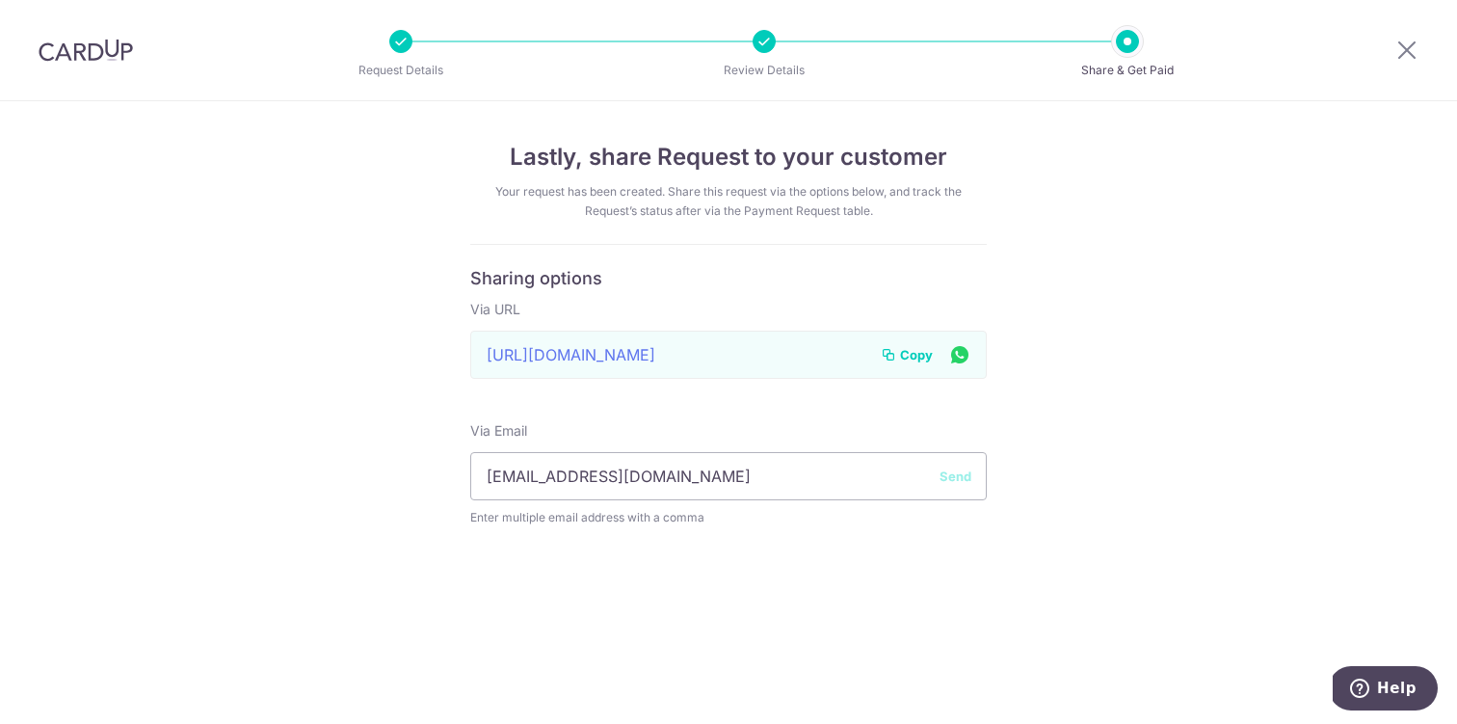
click at [947, 484] on button "Send" at bounding box center [956, 475] width 32 height 19
click at [1396, 53] on icon at bounding box center [1406, 50] width 23 height 24
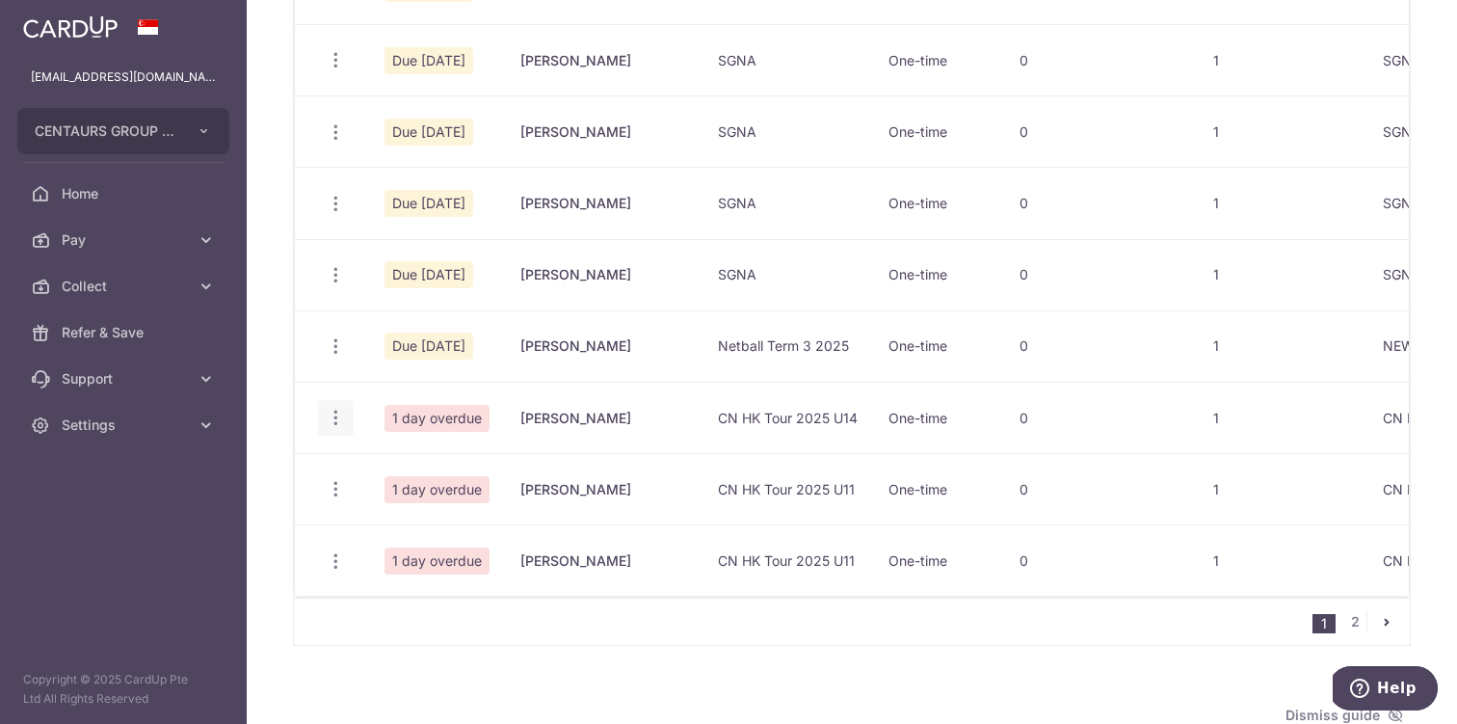
click at [336, 412] on icon "button" at bounding box center [336, 418] width 20 height 20
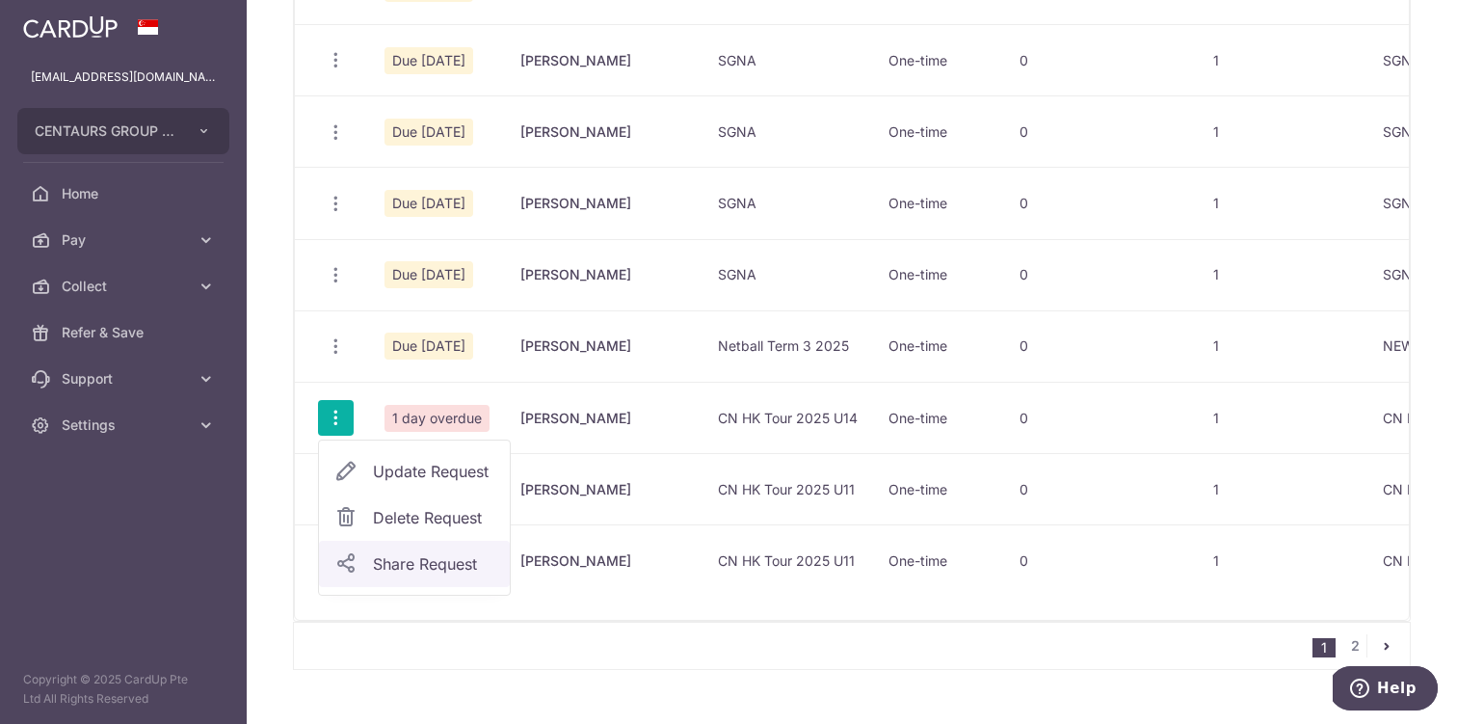
click at [408, 560] on span "Share Request" at bounding box center [433, 563] width 121 height 23
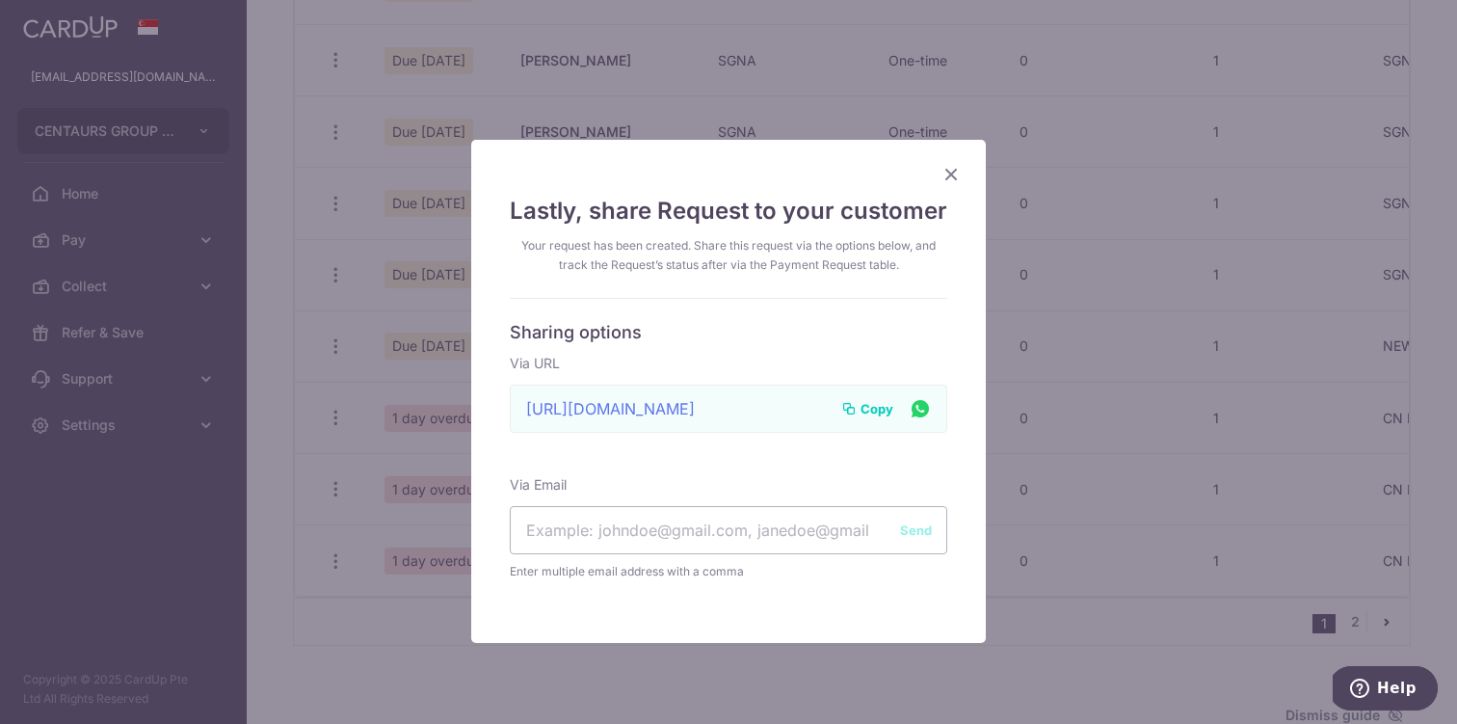
click at [867, 409] on span "Copy" at bounding box center [877, 408] width 33 height 19
click at [951, 172] on icon "Close" at bounding box center [951, 174] width 23 height 24
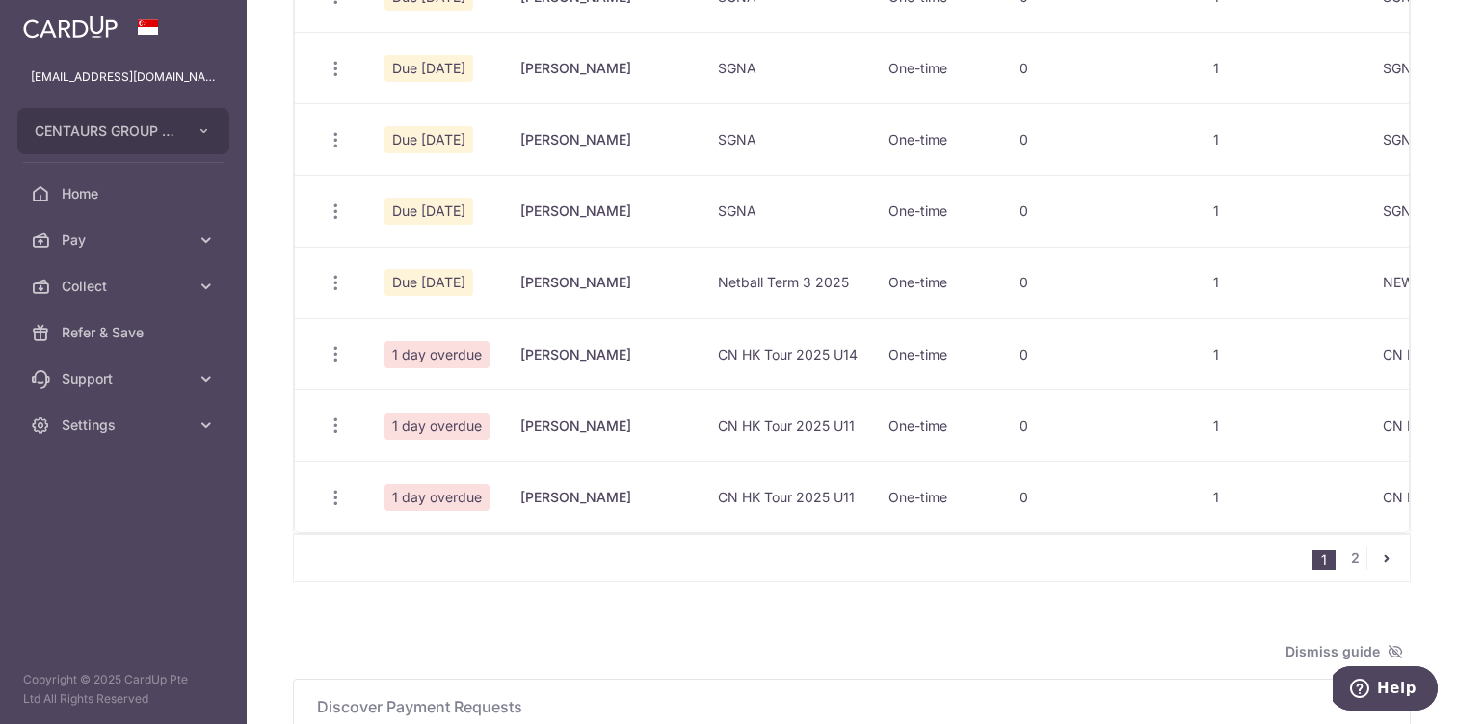
scroll to position [1455, 0]
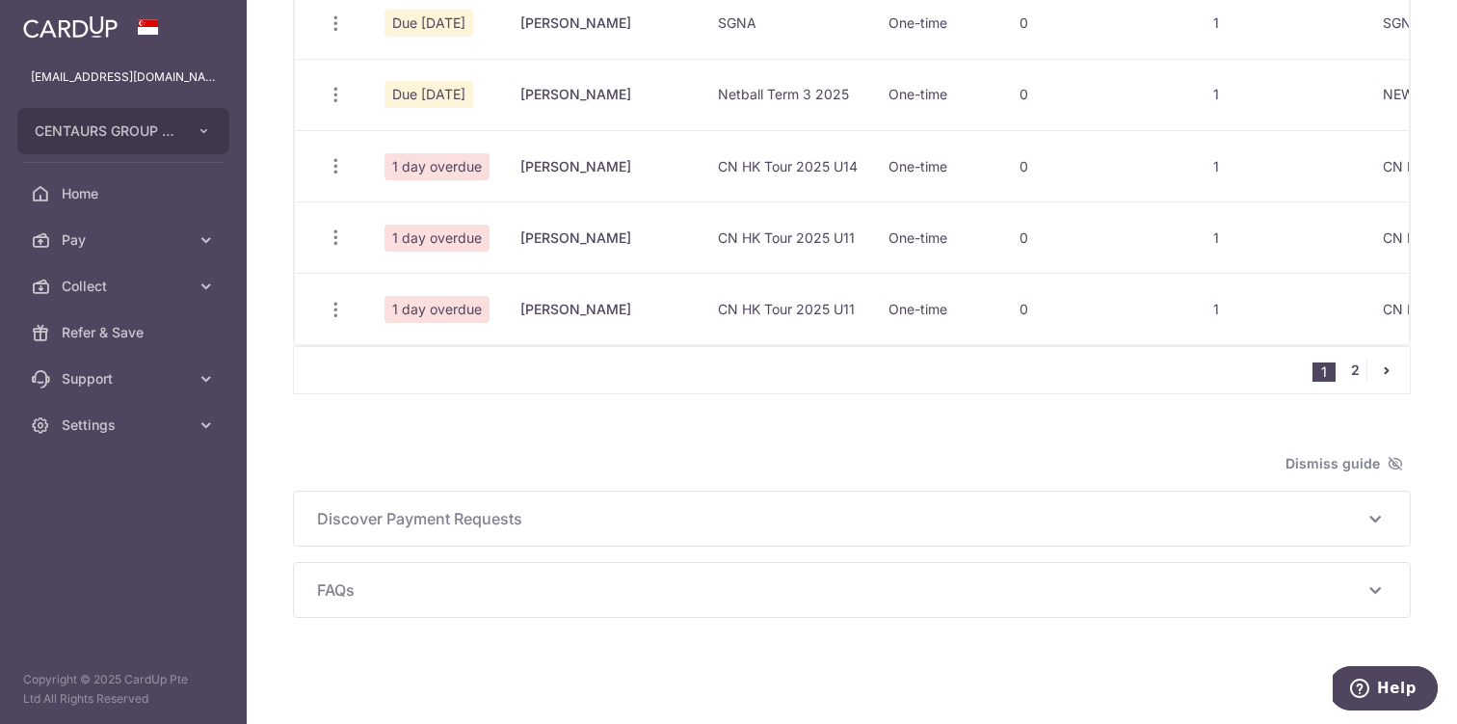
click at [1354, 372] on link "2" at bounding box center [1354, 369] width 23 height 23
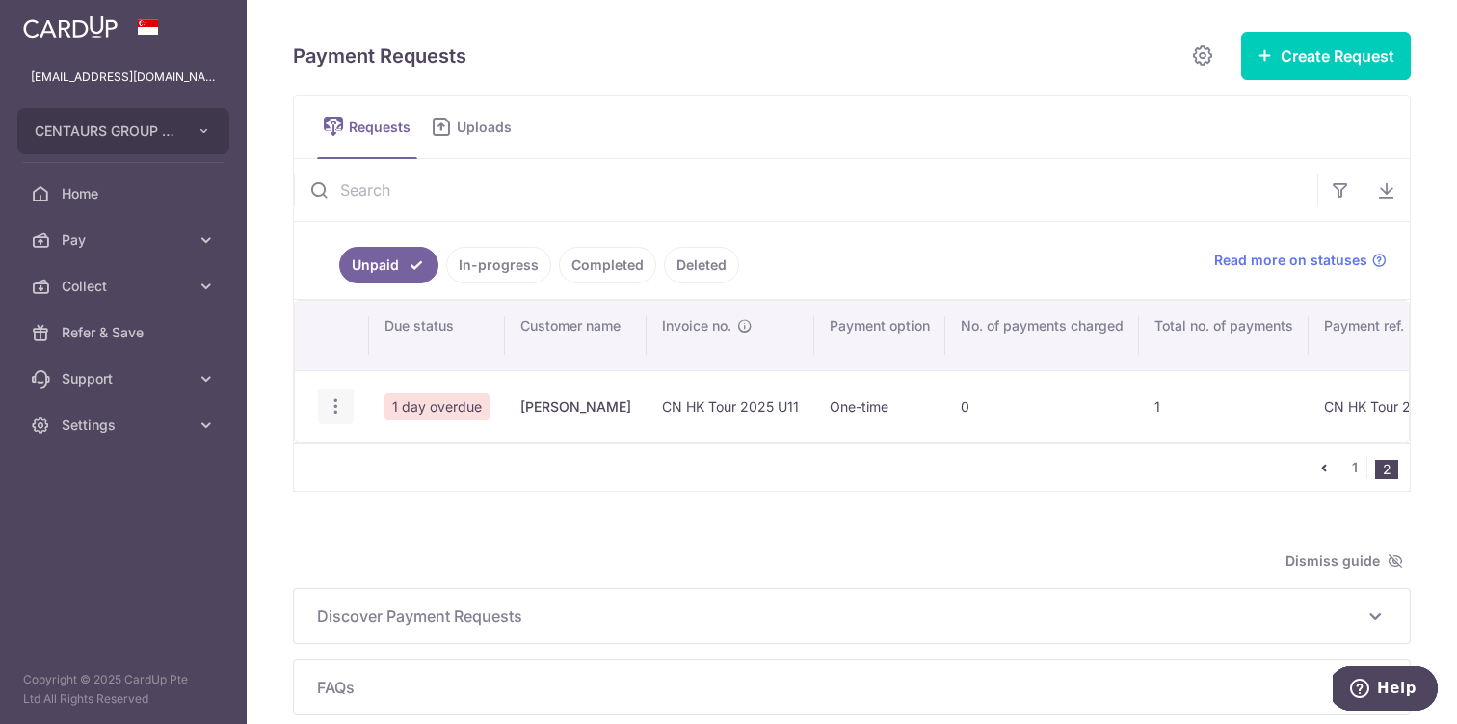
click at [330, 407] on icon "button" at bounding box center [336, 406] width 20 height 20
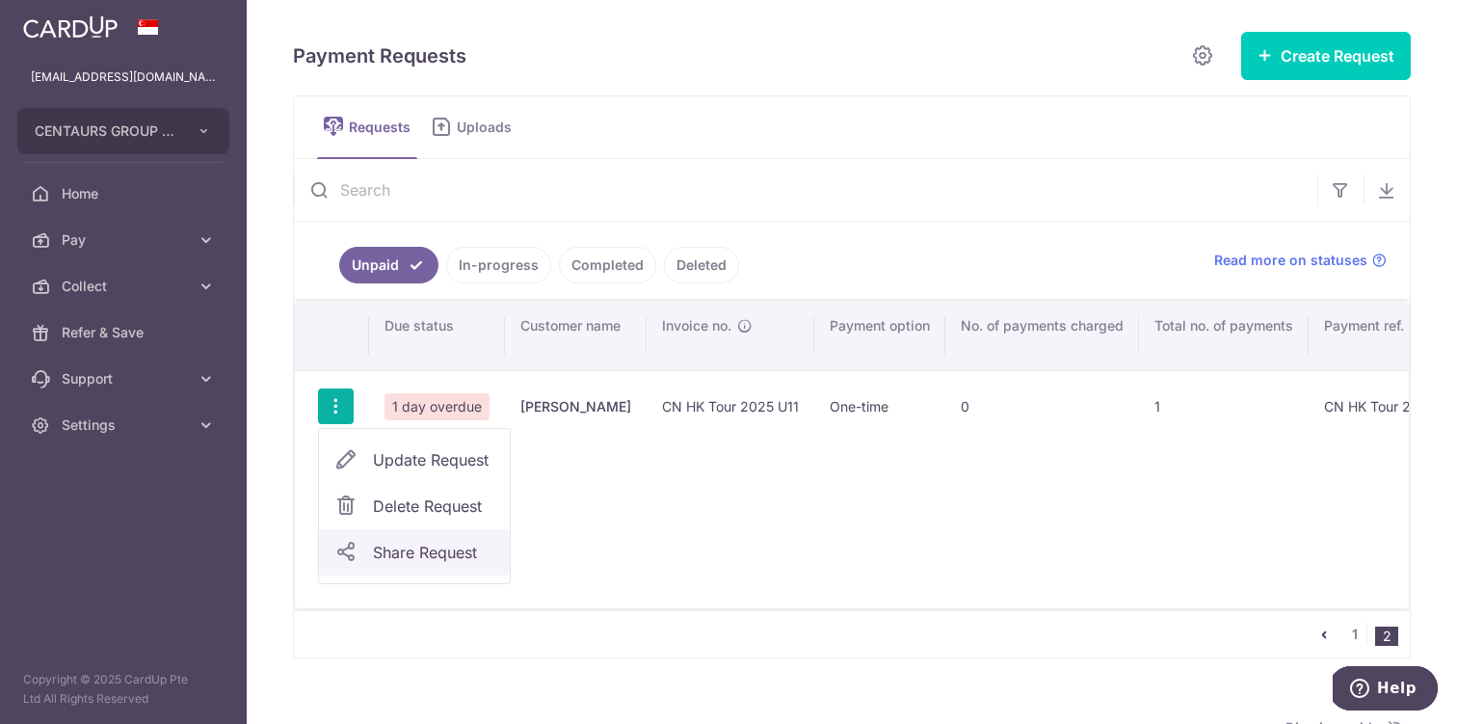
click at [428, 542] on span "Share Request" at bounding box center [433, 552] width 121 height 23
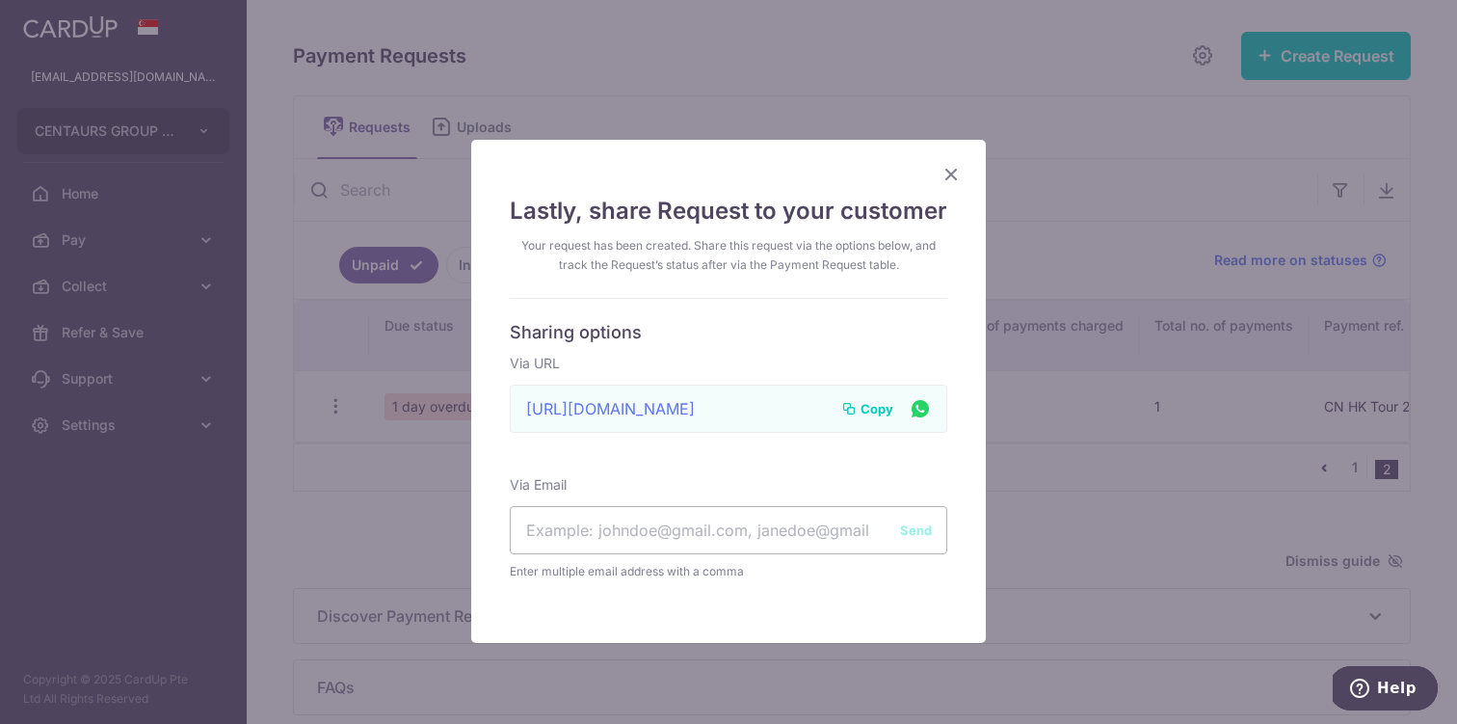
click at [878, 412] on span "Copy" at bounding box center [877, 408] width 33 height 19
click at [953, 172] on icon "Close" at bounding box center [951, 174] width 23 height 24
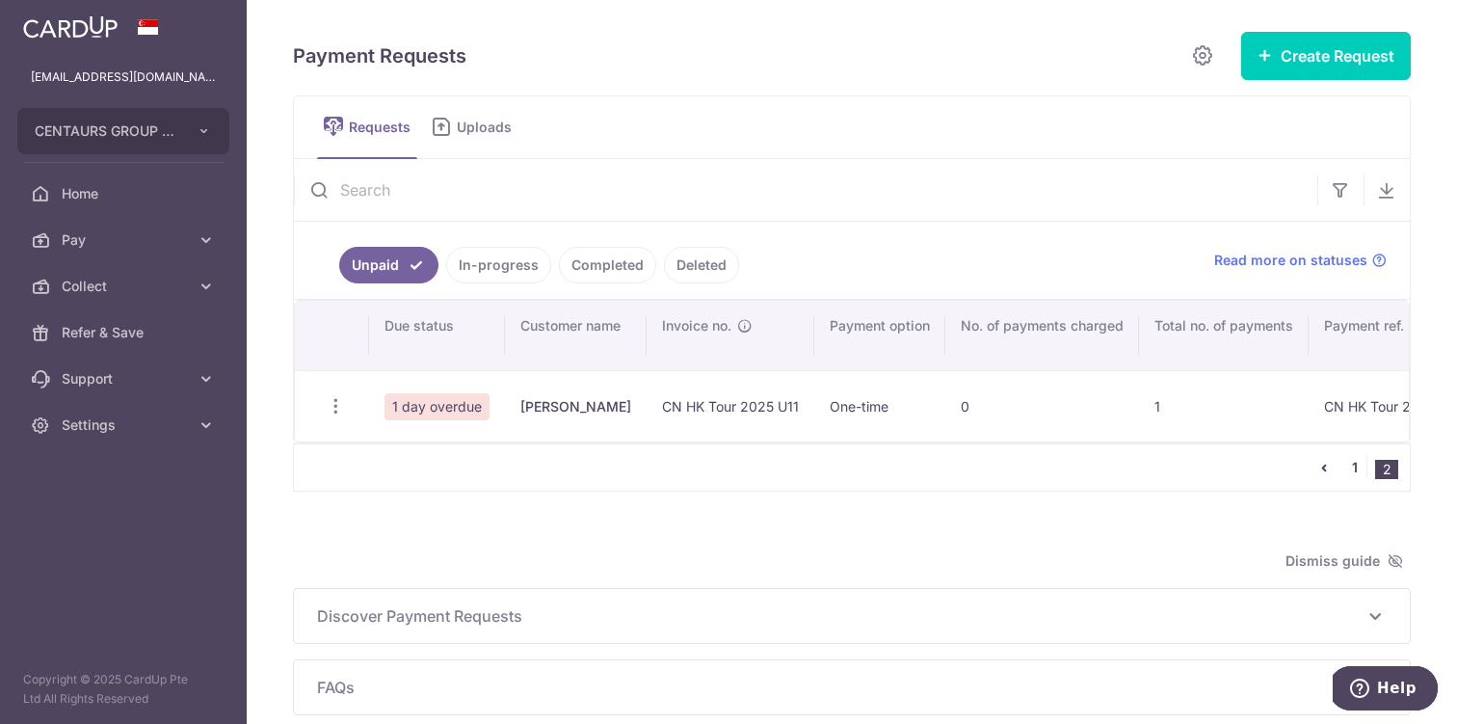
click at [1354, 466] on link "1" at bounding box center [1354, 467] width 23 height 23
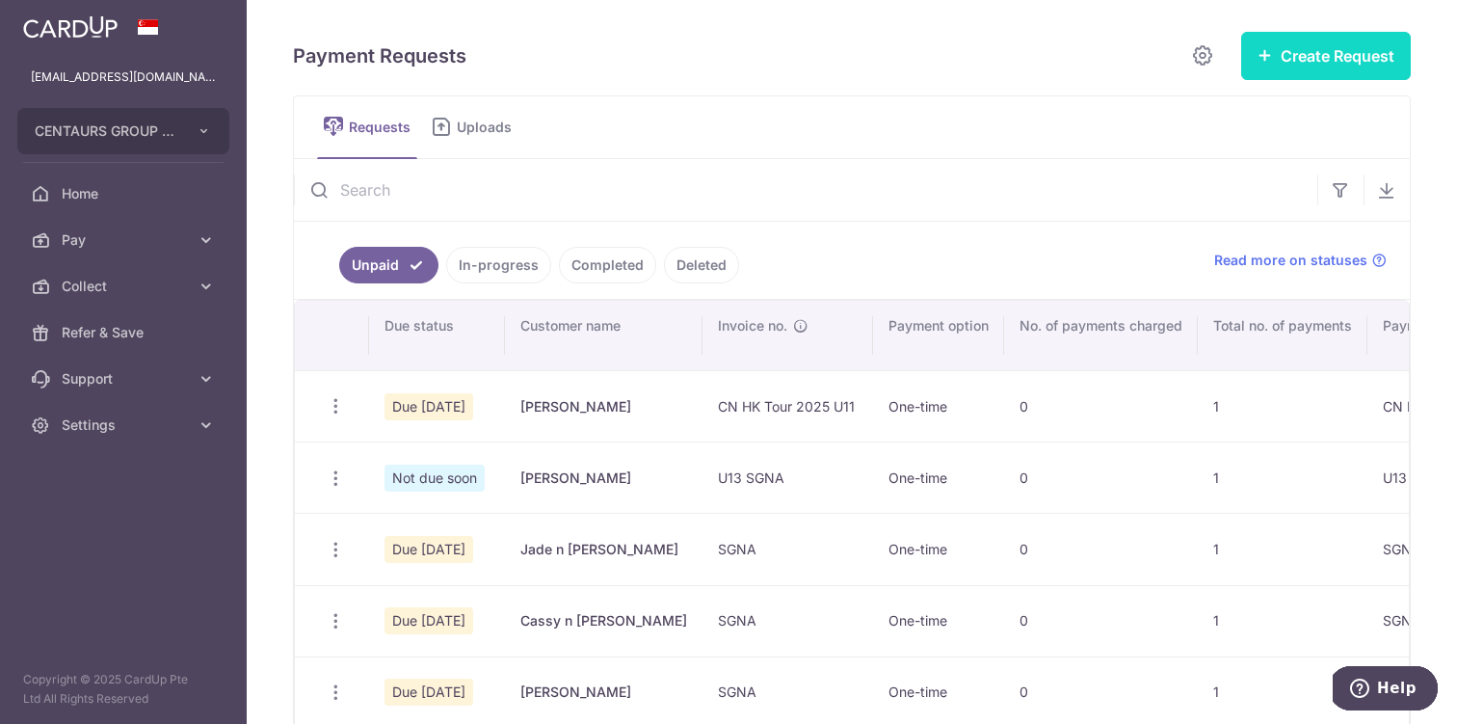
click at [1298, 64] on button "Create Request" at bounding box center [1326, 56] width 170 height 48
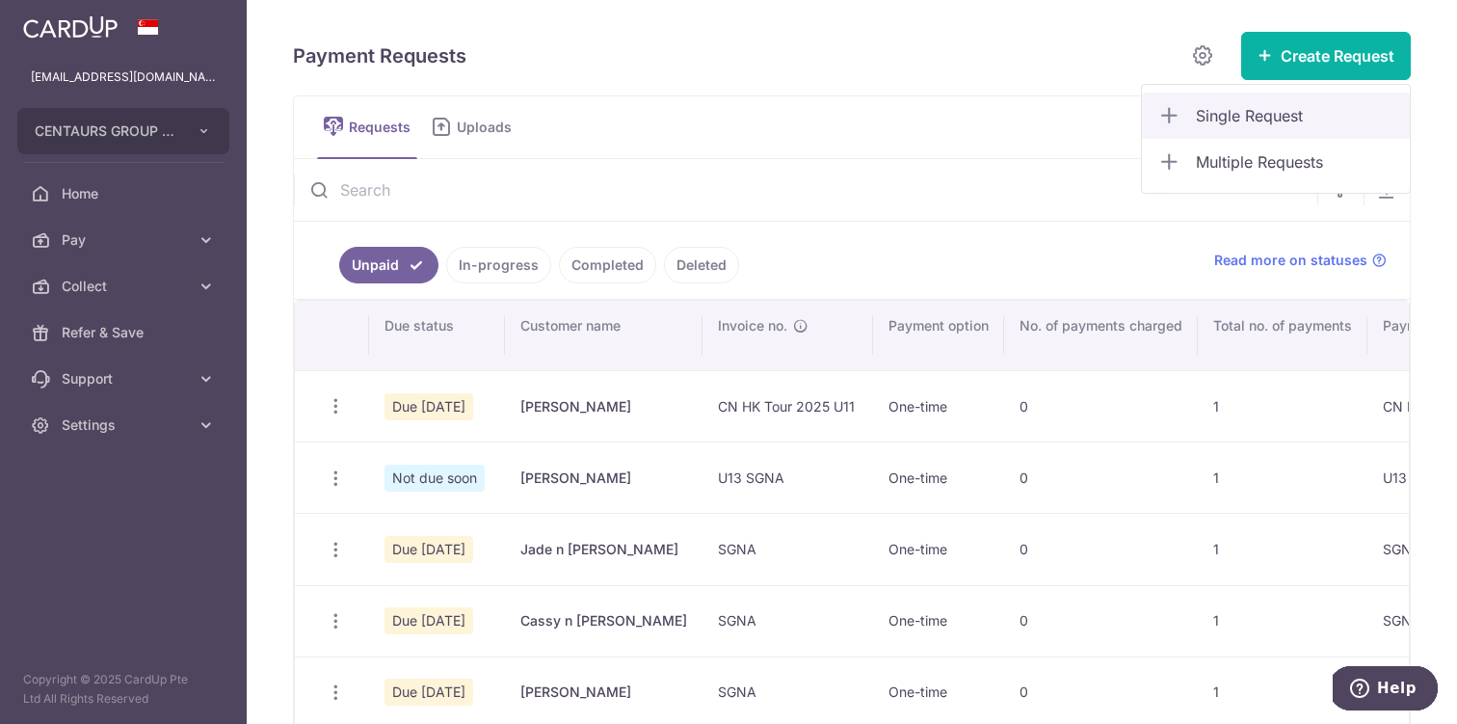
click at [1263, 112] on span "Single Request" at bounding box center [1295, 115] width 199 height 23
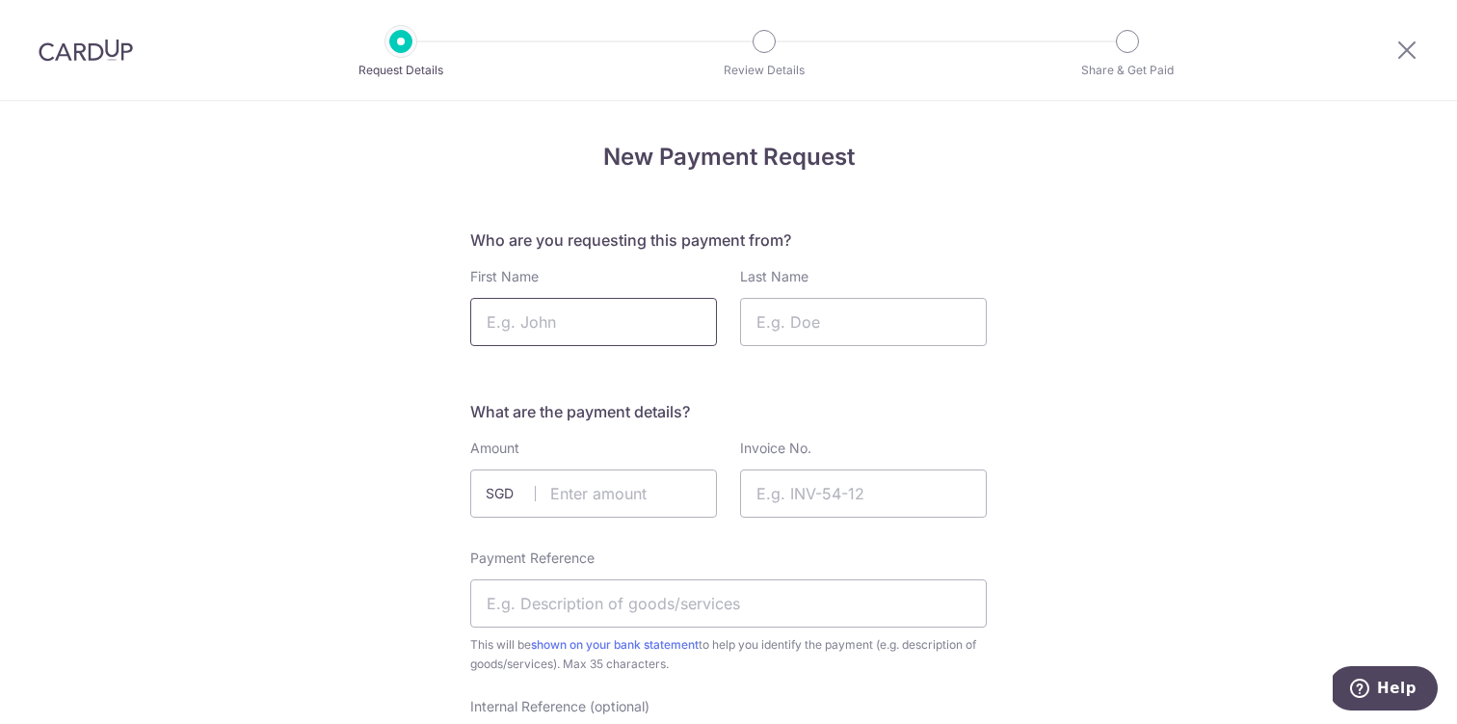
click at [666, 328] on input "First Name" at bounding box center [593, 322] width 247 height 48
paste input "[PERSON_NAME]"
type input "[PERSON_NAME]"
click at [567, 315] on input "[PERSON_NAME]" at bounding box center [593, 322] width 247 height 48
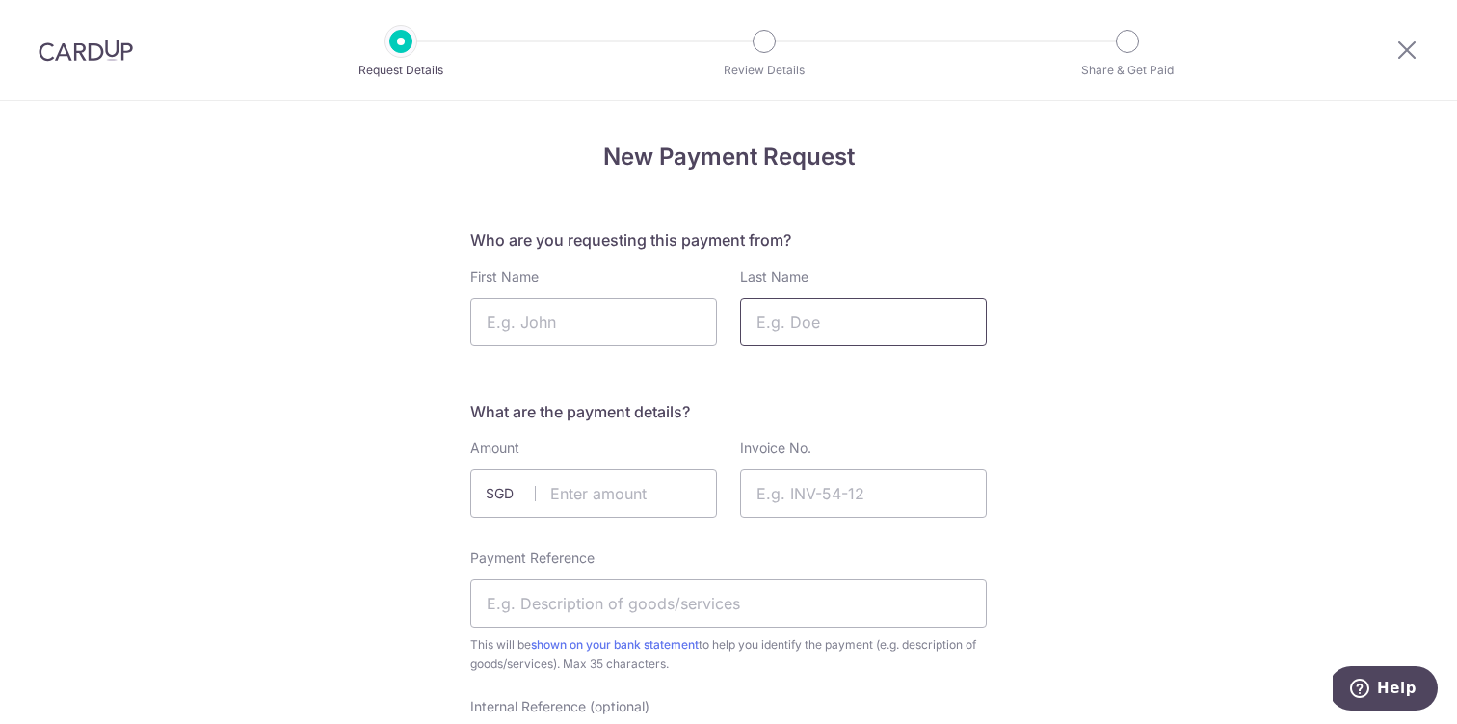
click at [832, 321] on input "Last Name" at bounding box center [863, 322] width 247 height 48
paste input "[PERSON_NAME]"
click at [809, 321] on input "[PERSON_NAME]" at bounding box center [863, 322] width 247 height 48
click at [789, 329] on input "[PERSON_NAME]" at bounding box center [863, 322] width 247 height 48
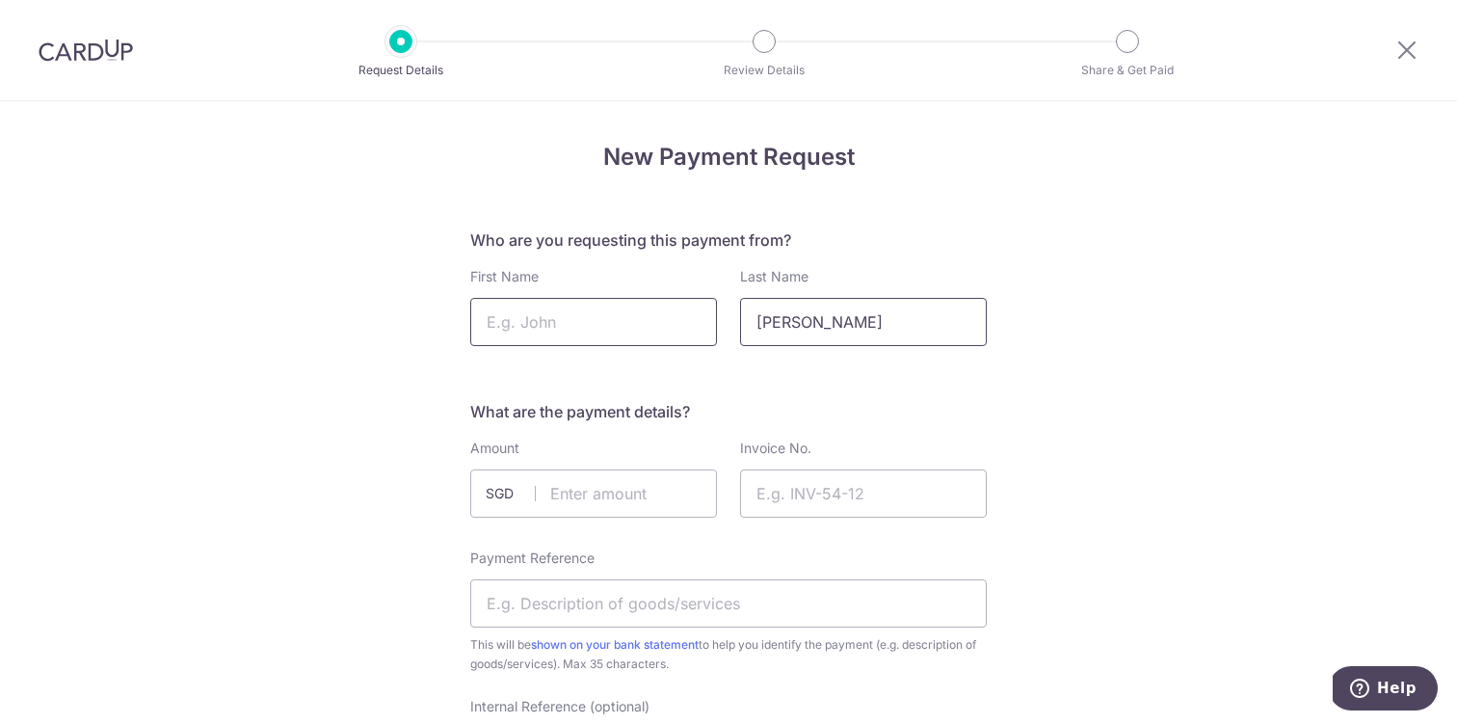
type input "Yasuda"
click at [624, 320] on input "First Name" at bounding box center [593, 322] width 247 height 48
paste input "Nanae"
type input "Nanae"
click at [602, 496] on input "text" at bounding box center [593, 493] width 247 height 48
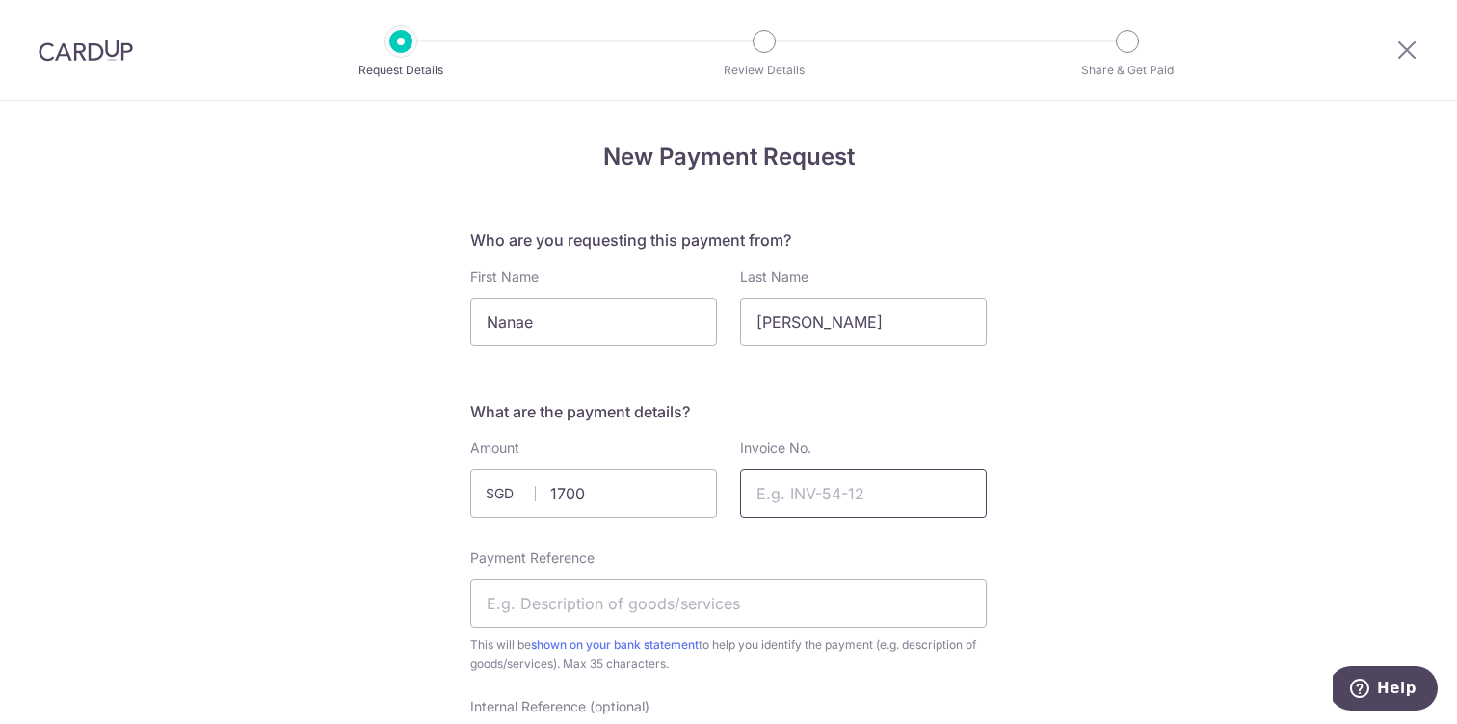
type input "1700.00"
click at [811, 496] on input "Invoice No." at bounding box center [863, 493] width 247 height 48
type input "CN HK Tour 2025 U11"
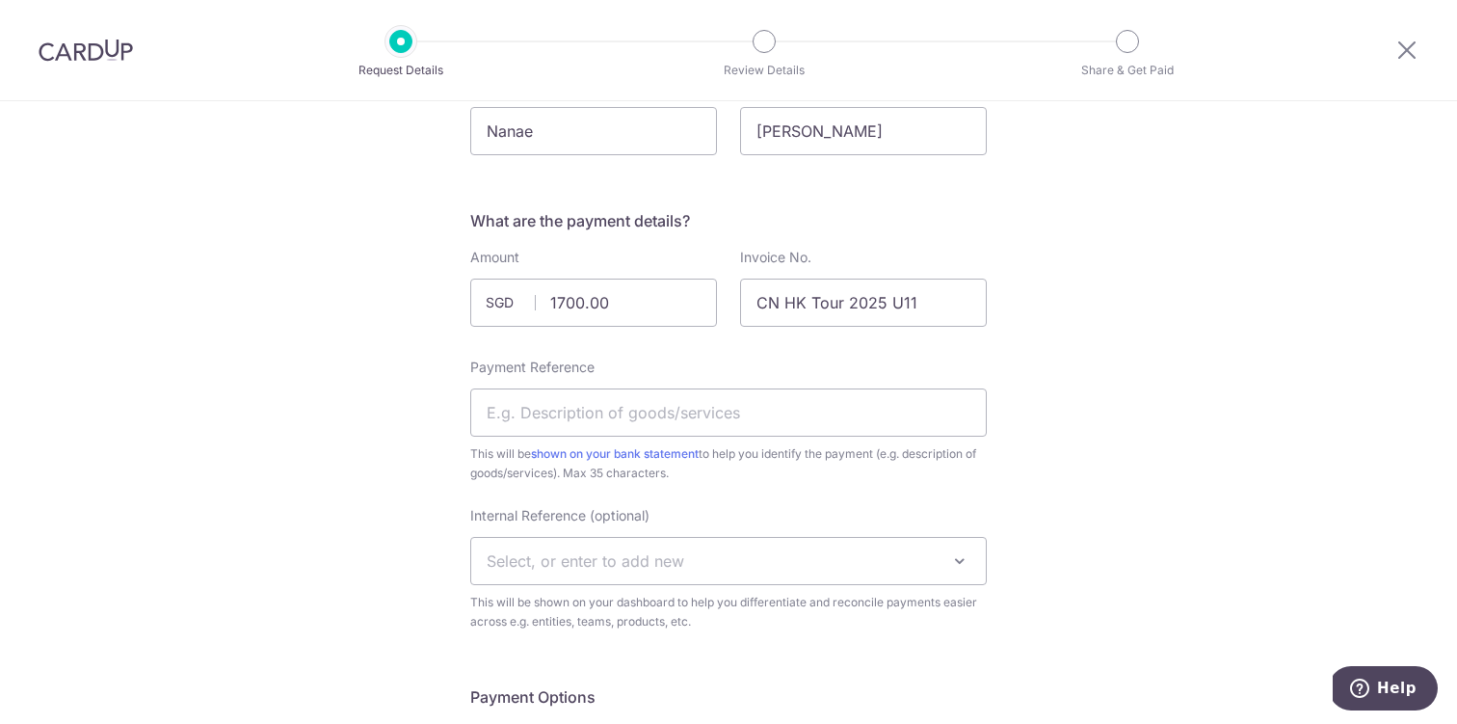
scroll to position [265, 0]
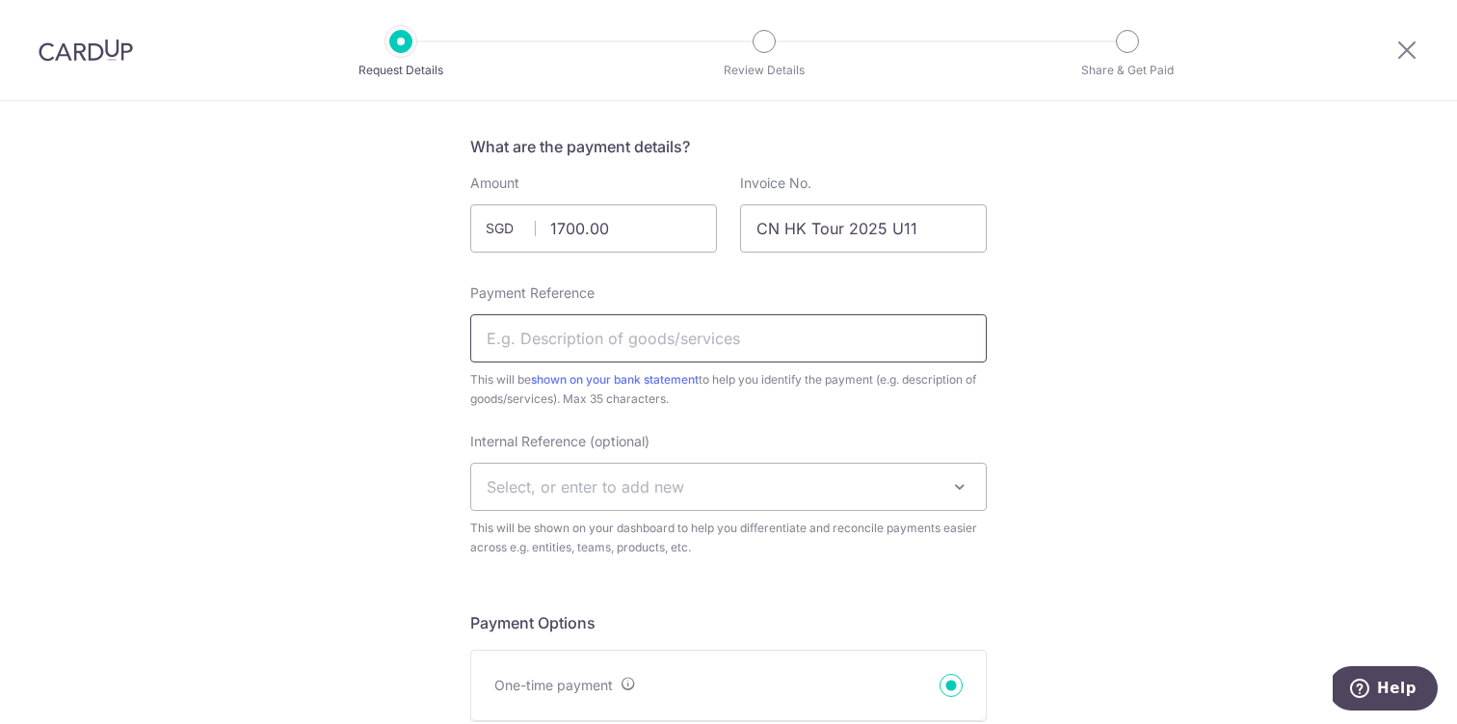
click at [842, 340] on input "Payment Reference" at bounding box center [728, 338] width 517 height 48
drag, startPoint x: 650, startPoint y: 337, endPoint x: 748, endPoint y: 337, distance: 97.3
click at [748, 337] on input "CN HK Tour 2025 U11 Leah Avril" at bounding box center [728, 338] width 517 height 48
type input "CN HK Tour 2025 U11 Alyssa"
click at [709, 490] on span "Select, or enter to add new" at bounding box center [728, 487] width 515 height 46
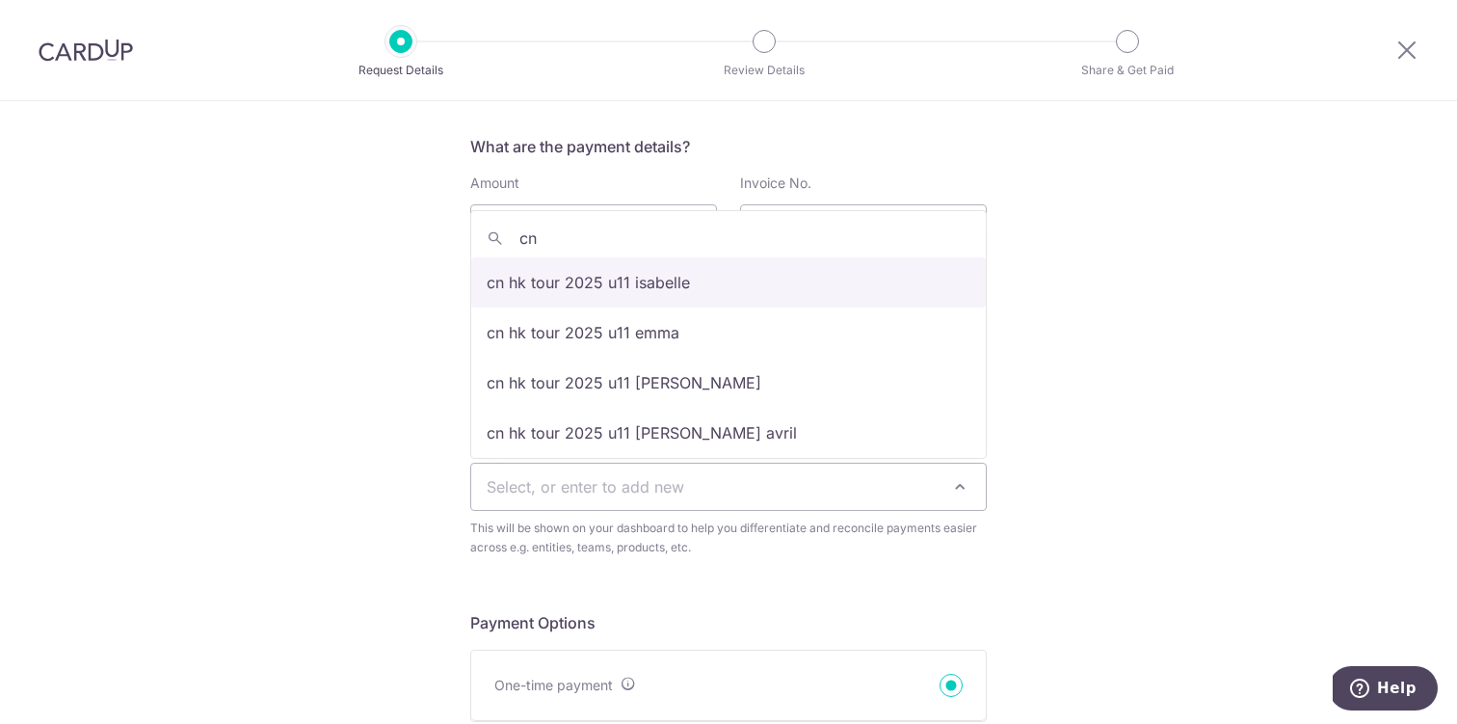
drag, startPoint x: 677, startPoint y: 280, endPoint x: 682, endPoint y: 246, distance: 35.2
click at [682, 246] on span "cn cn hk tour 2025 u11 isabelle cn hk tour 2025 u11 emma cn hk tour 2025 u11 is…" at bounding box center [728, 334] width 517 height 249
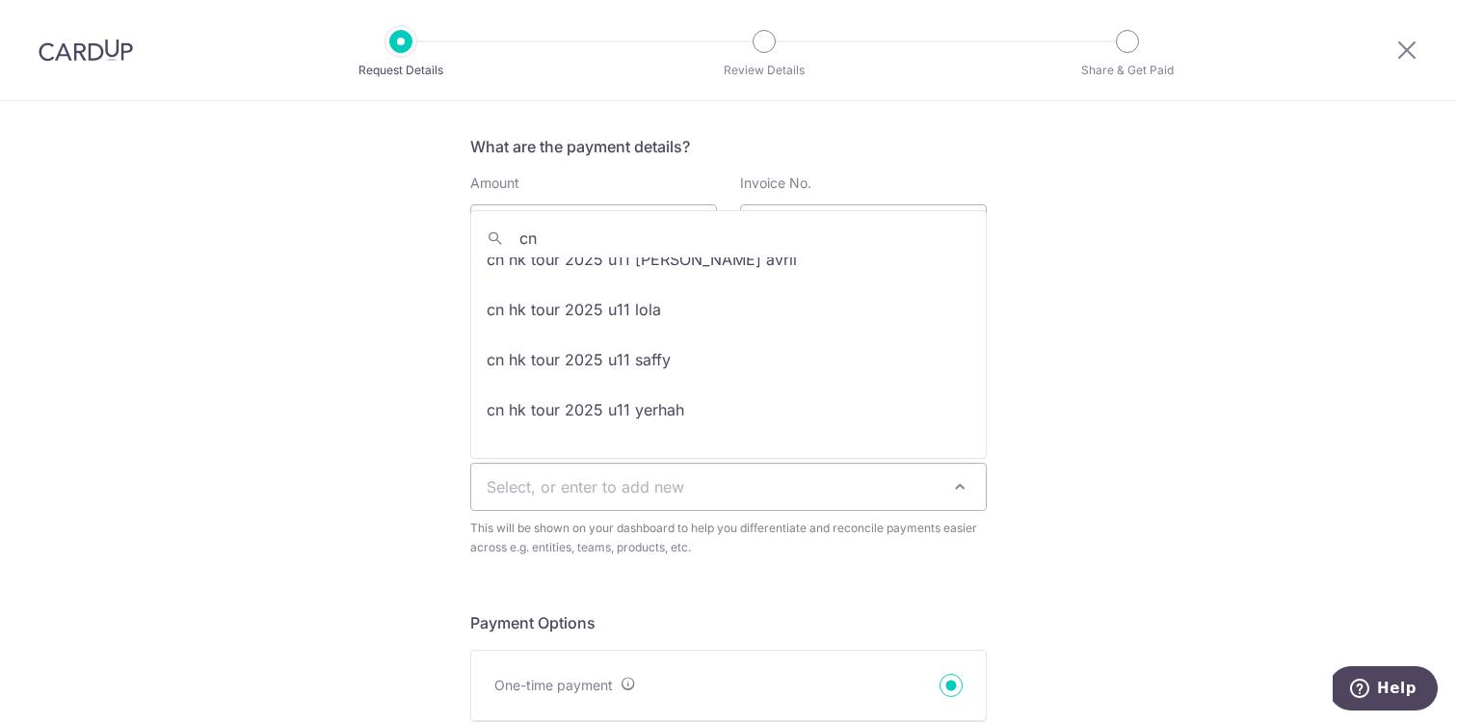
click at [671, 235] on input "cn" at bounding box center [728, 238] width 515 height 39
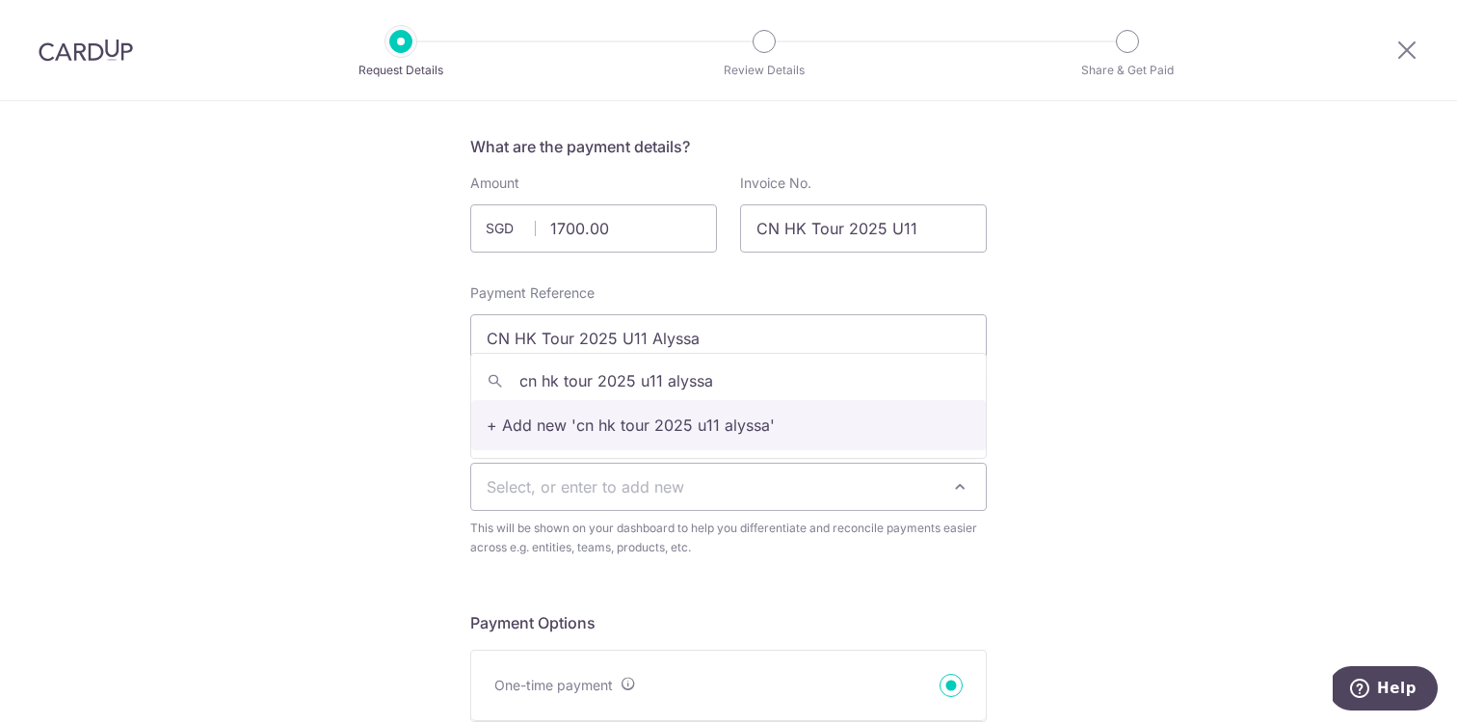
type input "cn hk tour 2025 u11 alyssa"
select select "cn hk tour 2025 u11 alyssa"
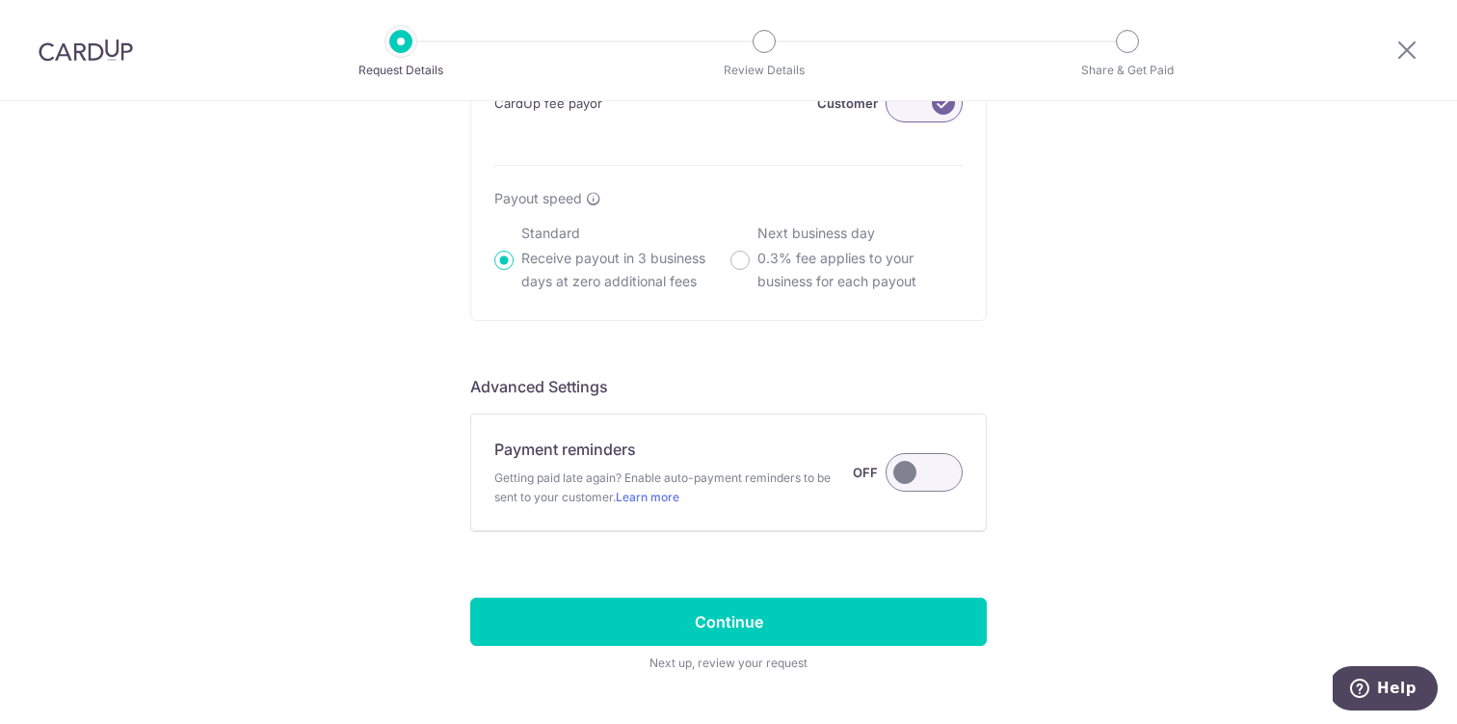
scroll to position [1420, 0]
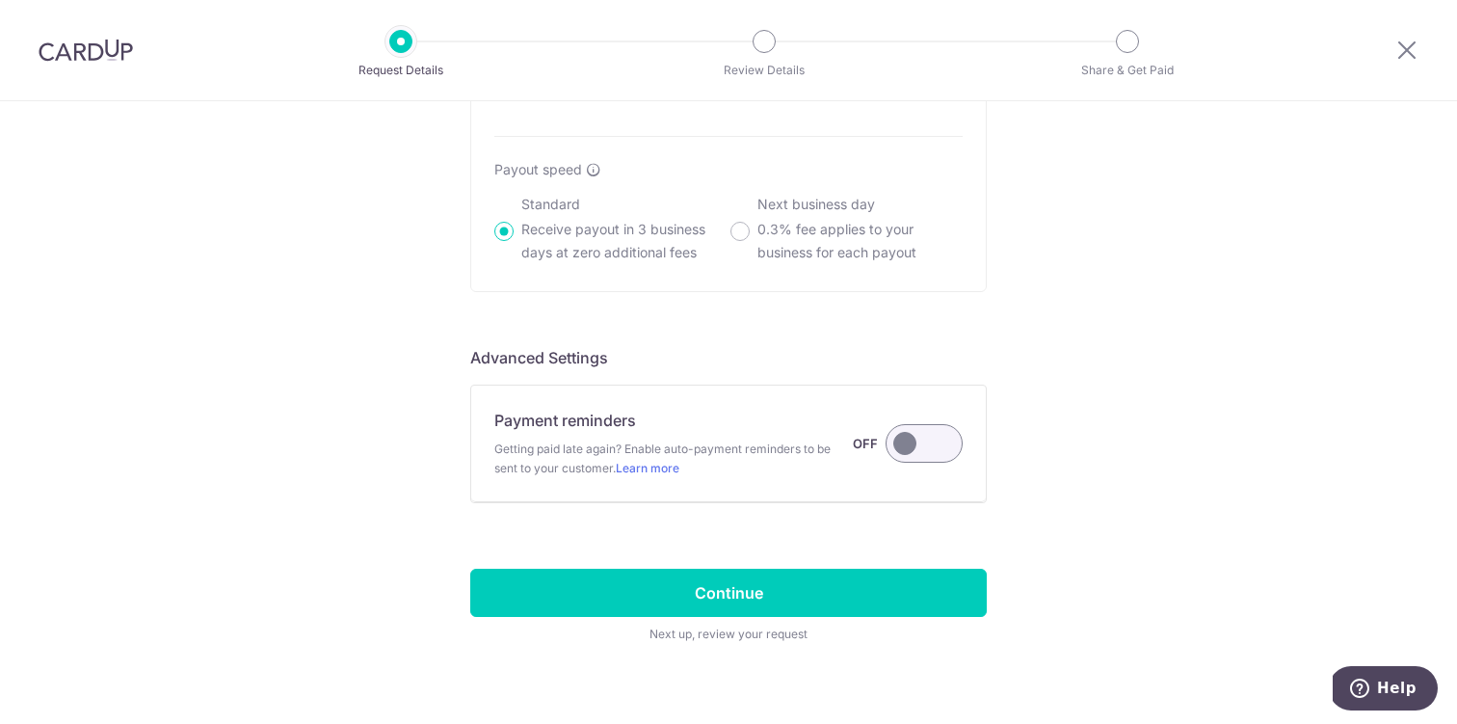
click at [926, 447] on label at bounding box center [924, 443] width 77 height 39
click at [0, 0] on input "Payment reminders Getting paid late again? Enable auto-payment reminders to be …" at bounding box center [0, 0] width 0 height 0
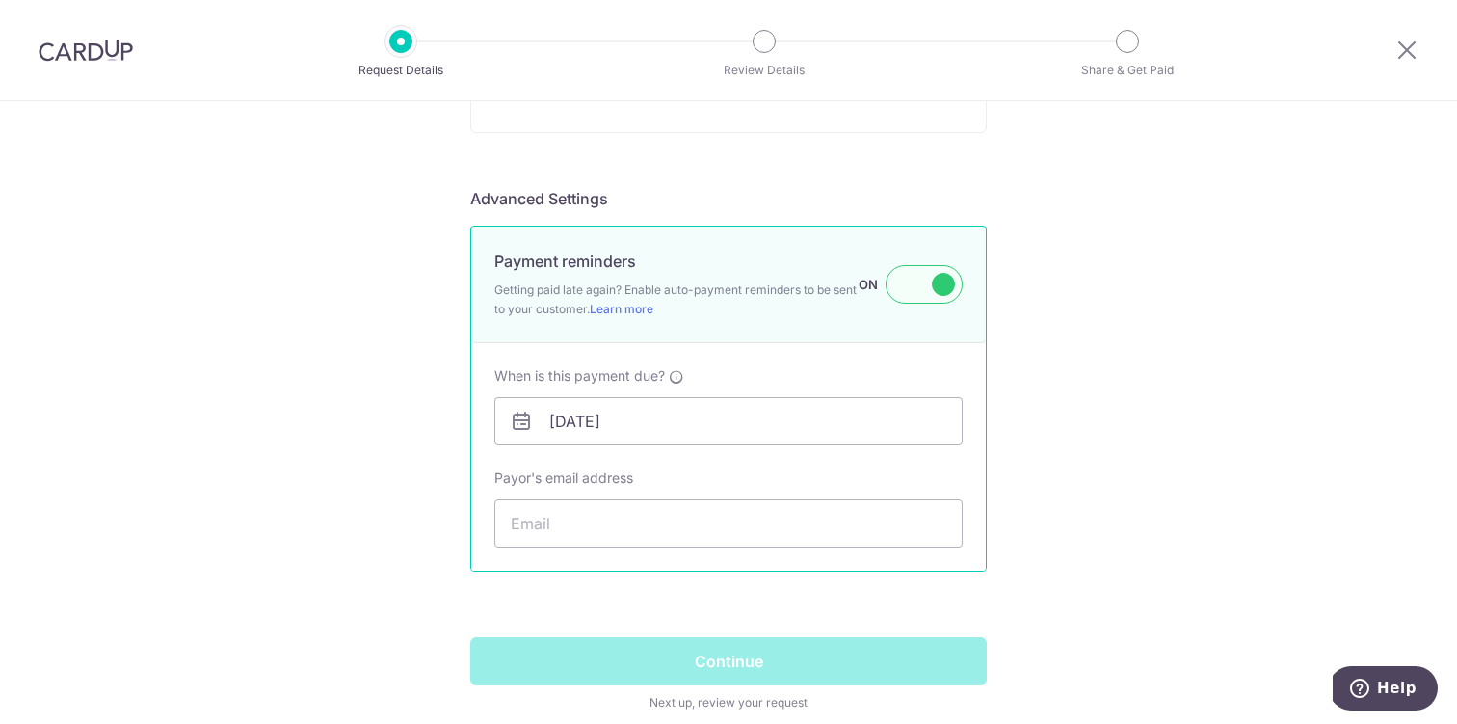
scroll to position [1606, 0]
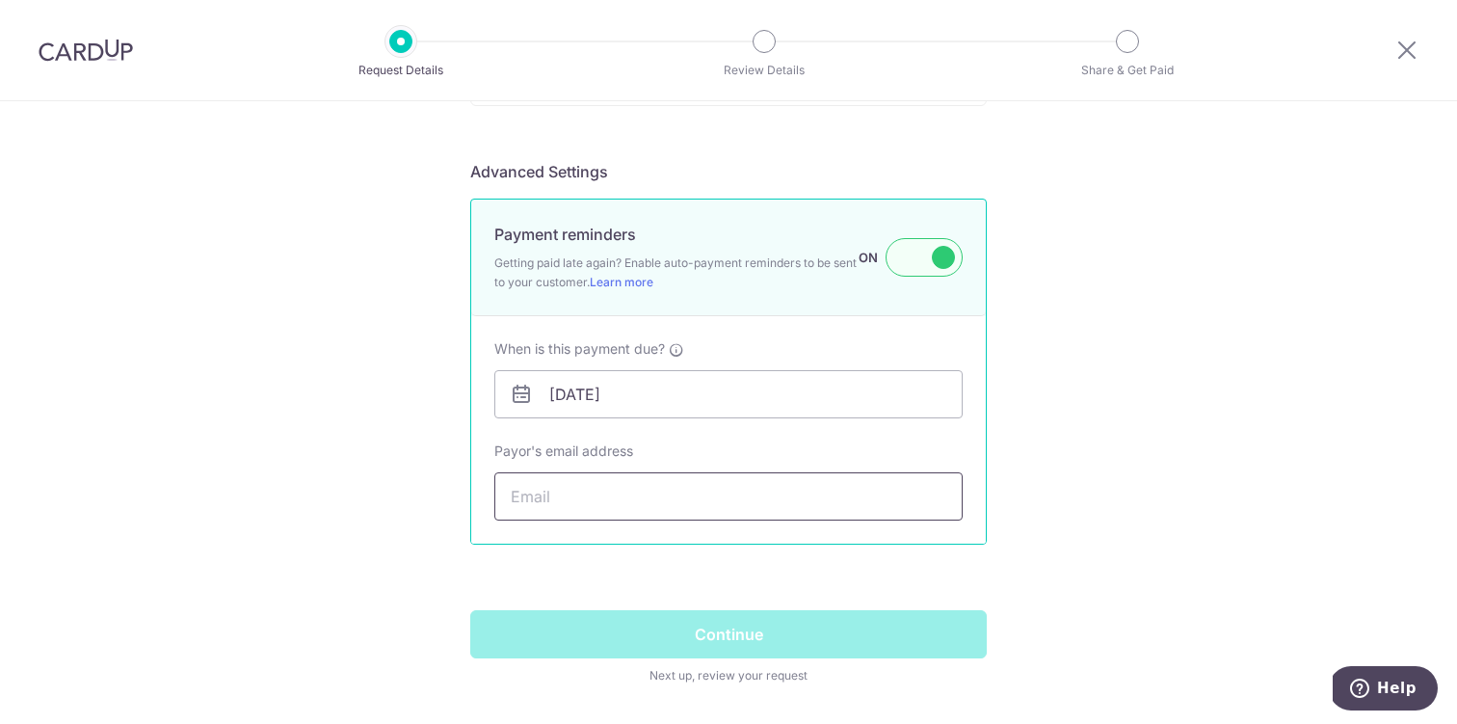
click at [867, 496] on input "Payor's email address" at bounding box center [728, 496] width 468 height 48
paste input "[EMAIL_ADDRESS][DOMAIN_NAME]"
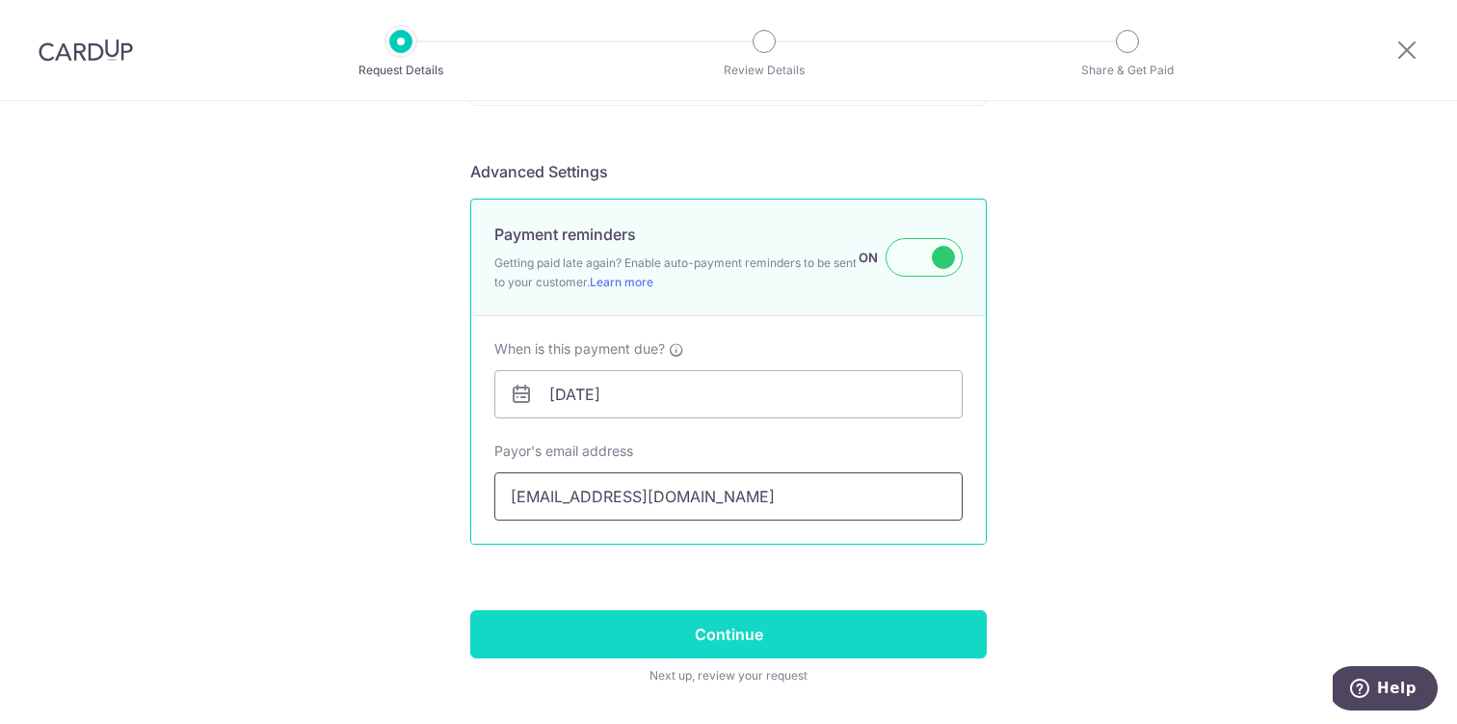
type input "[EMAIL_ADDRESS][DOMAIN_NAME]"
click at [774, 640] on input "Continue" at bounding box center [728, 634] width 517 height 48
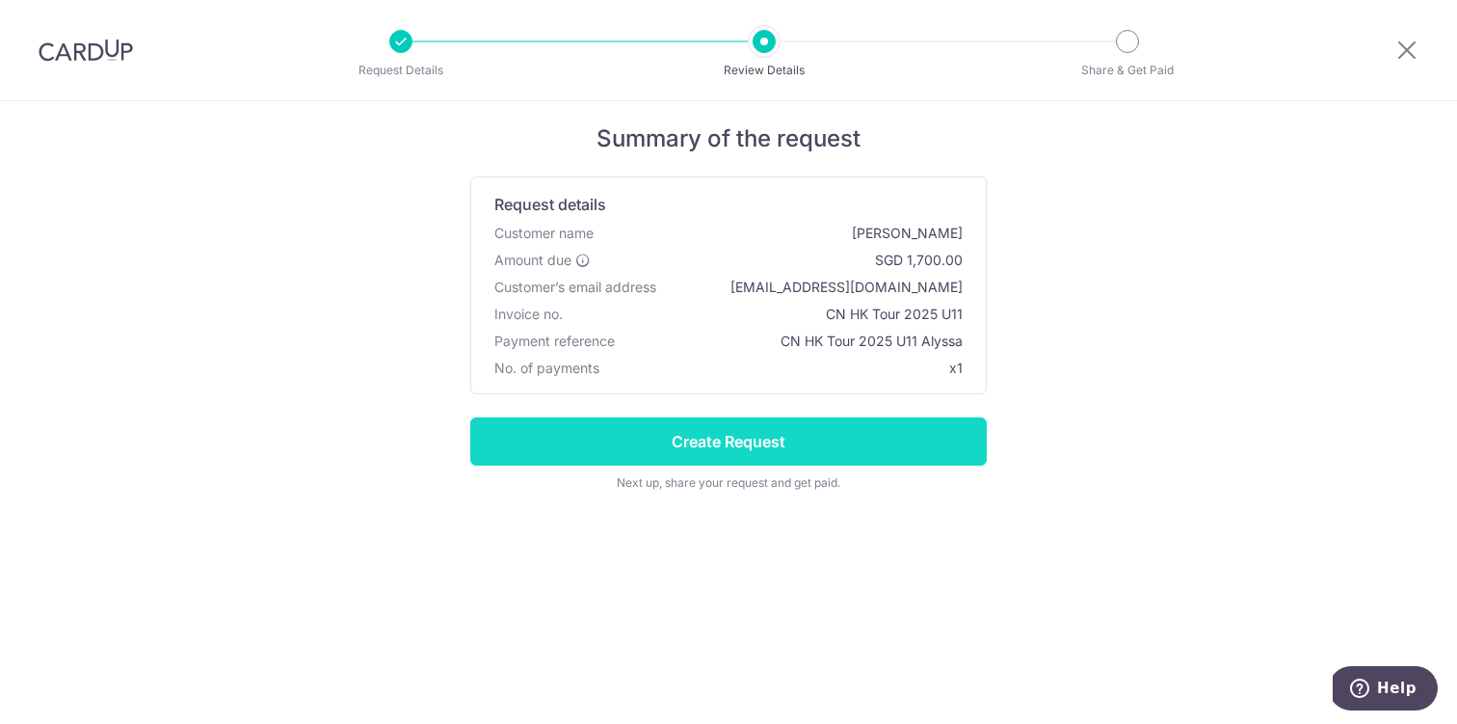
click at [855, 417] on input "Create Request" at bounding box center [728, 441] width 517 height 48
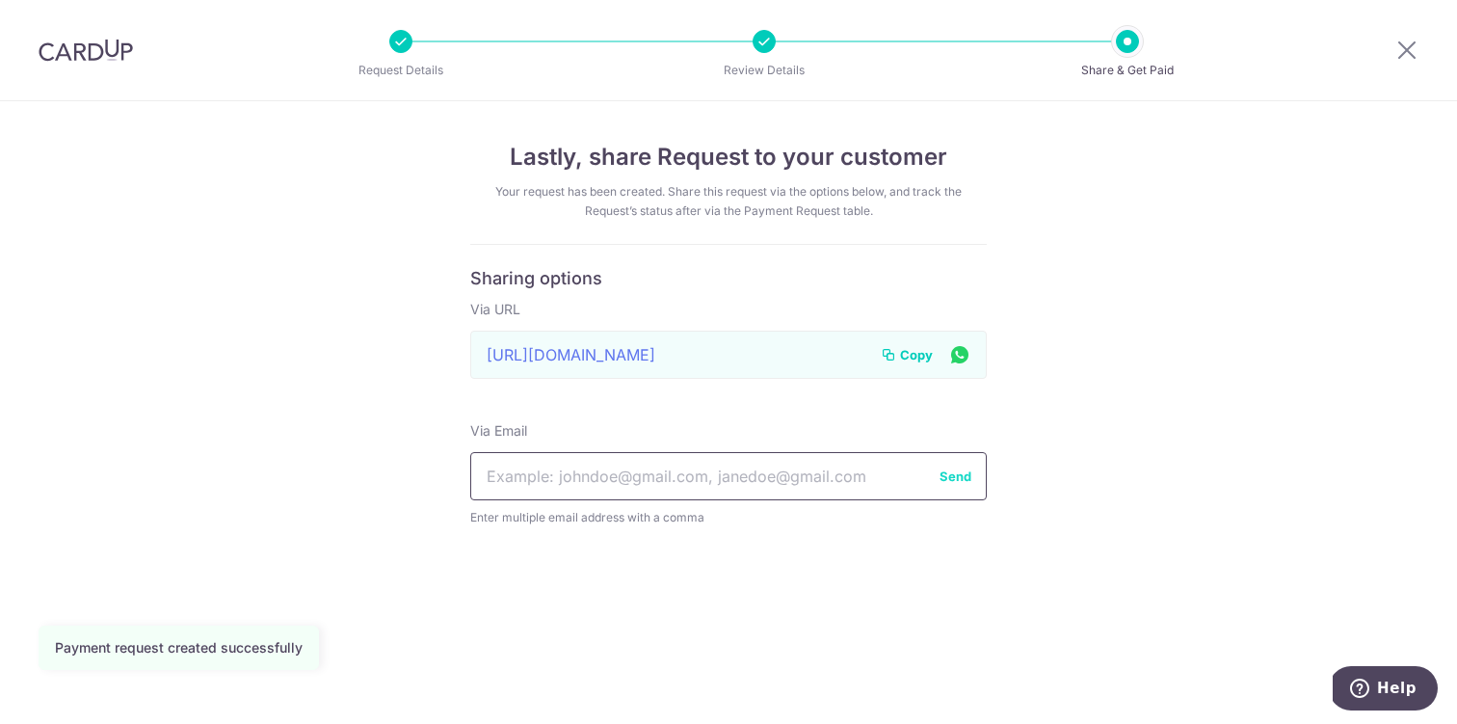
click at [826, 476] on input "text" at bounding box center [728, 476] width 517 height 48
paste input "[EMAIL_ADDRESS][DOMAIN_NAME]"
type input "[EMAIL_ADDRESS][DOMAIN_NAME]"
click at [958, 477] on button "Send" at bounding box center [956, 475] width 32 height 19
click at [1403, 52] on icon at bounding box center [1406, 50] width 23 height 24
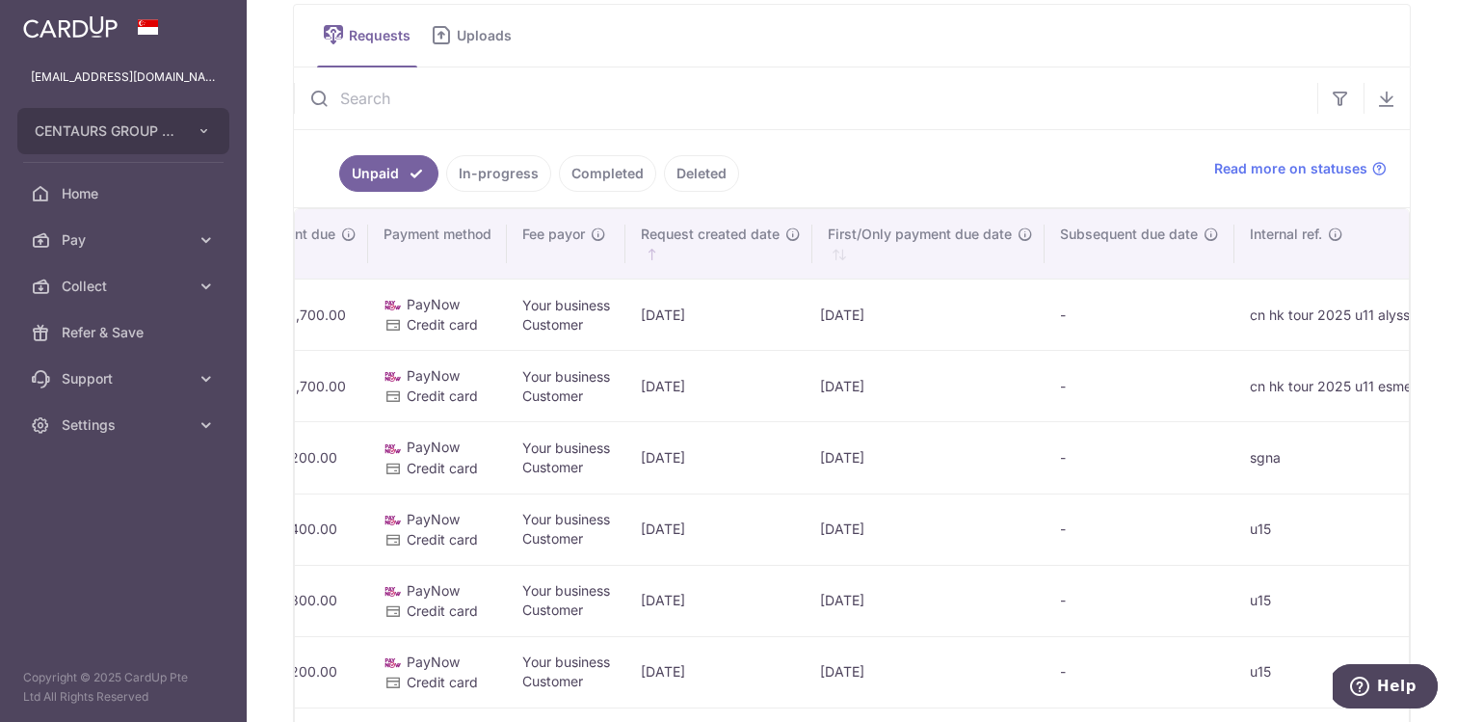
scroll to position [64, 0]
